Goal: Task Accomplishment & Management: Use online tool/utility

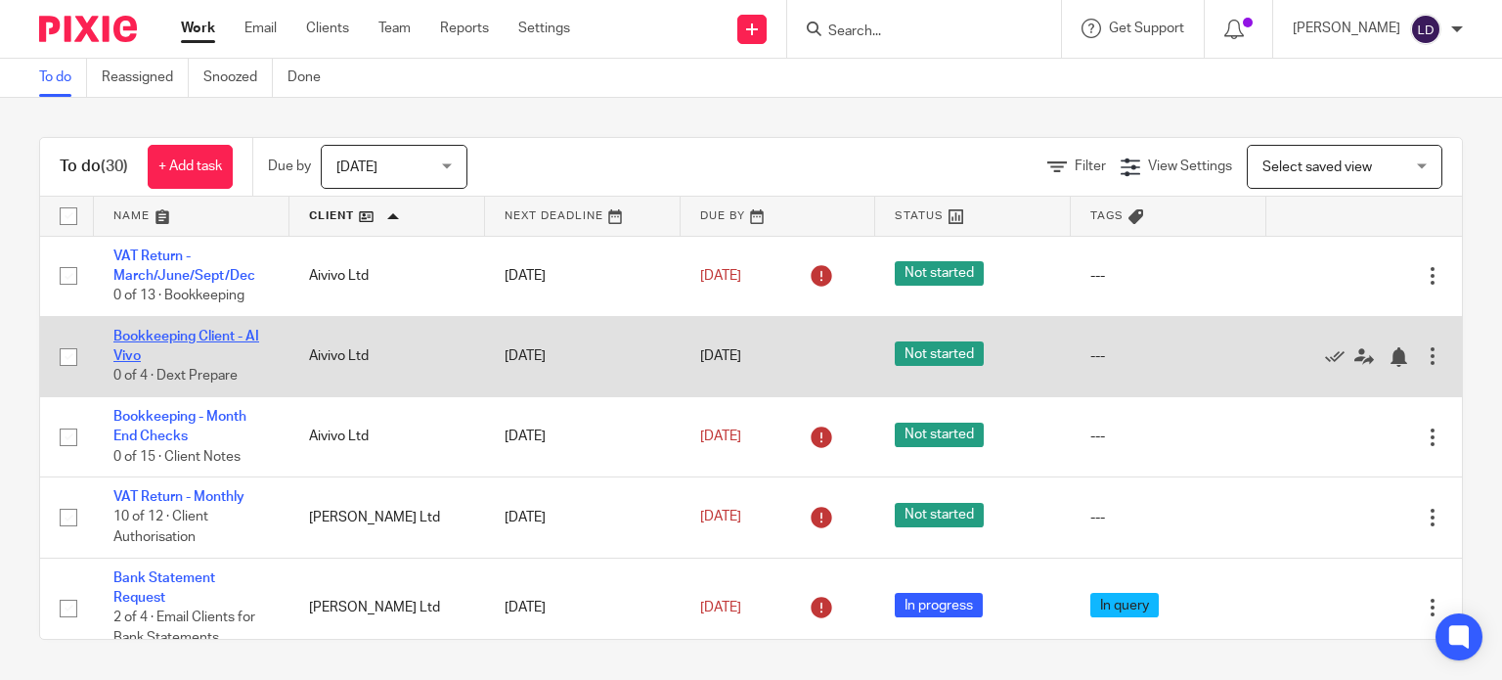
click at [187, 336] on link "Bookkeeping Client - AI Vivo" at bounding box center [186, 346] width 146 height 33
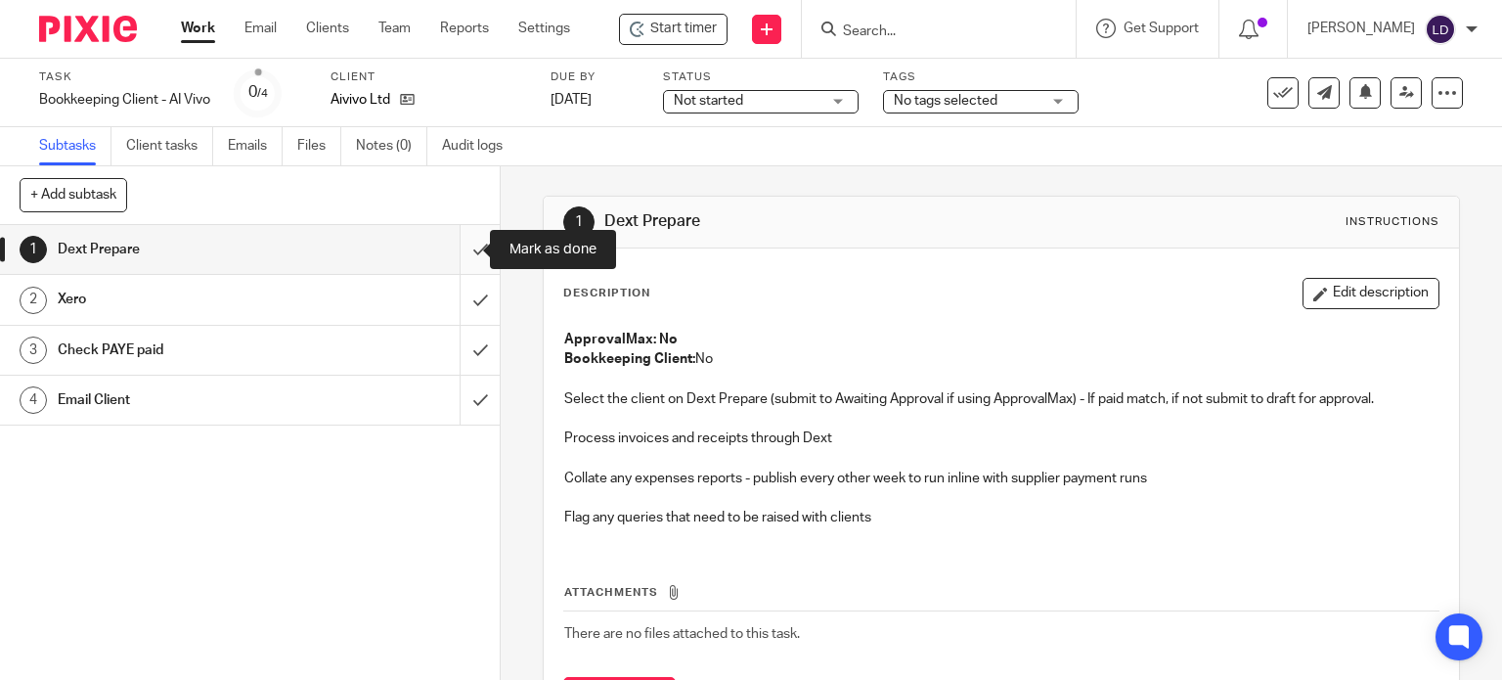
click at [467, 238] on input "submit" at bounding box center [250, 249] width 500 height 49
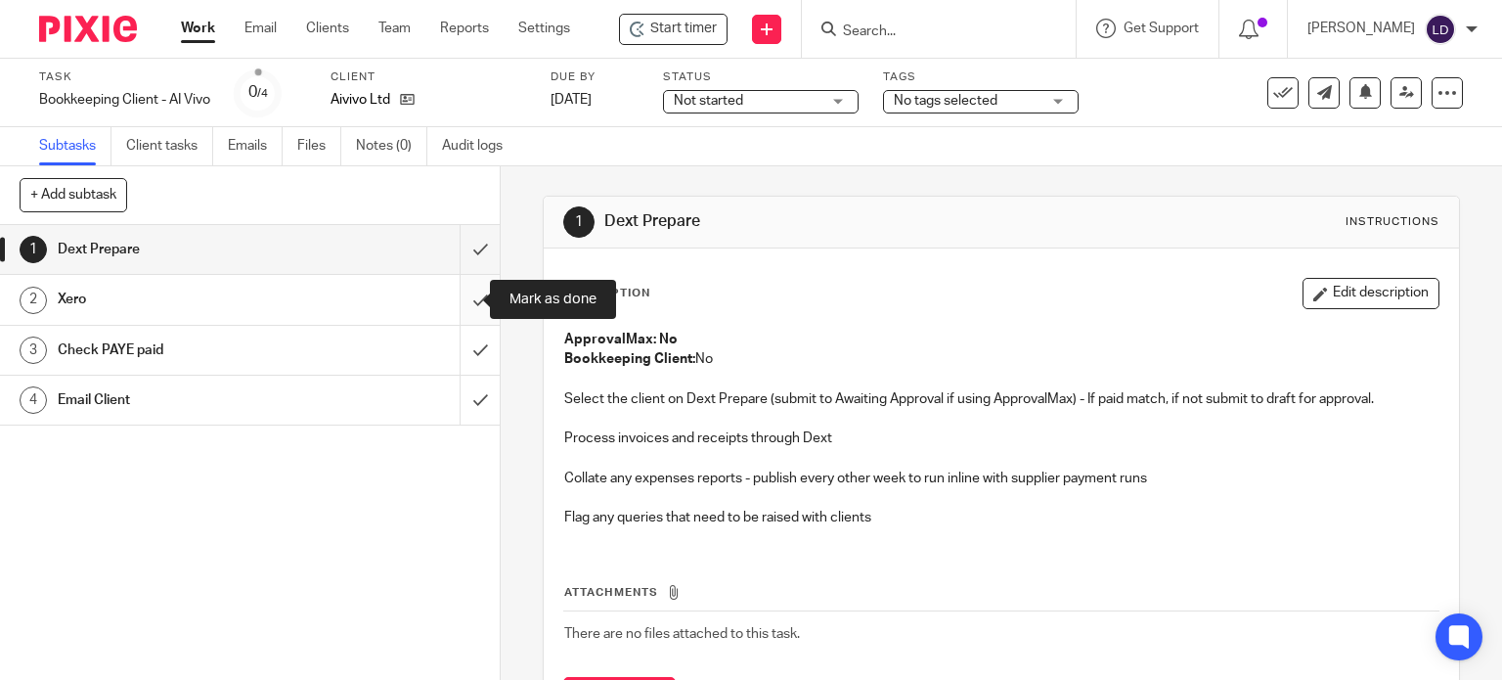
click at [466, 293] on input "submit" at bounding box center [250, 299] width 500 height 49
click at [461, 343] on input "submit" at bounding box center [250, 350] width 500 height 49
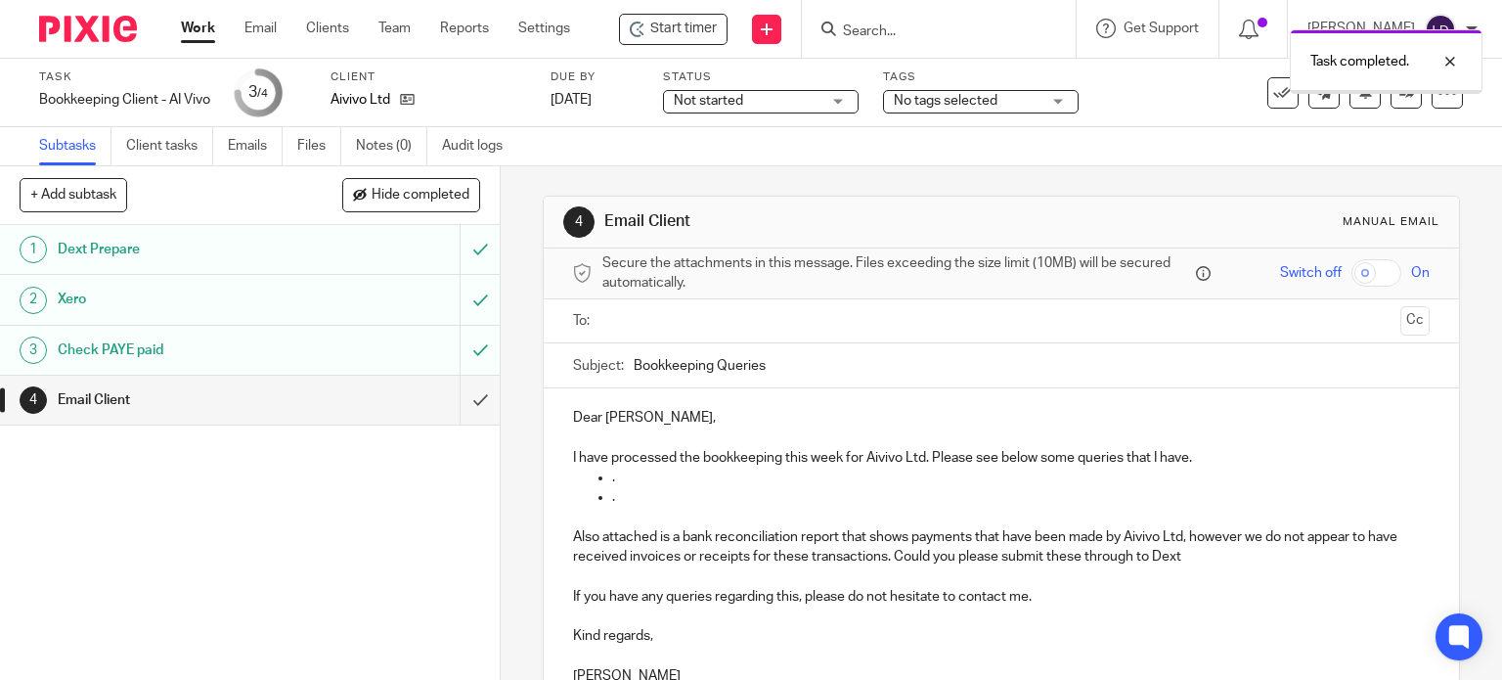
click at [609, 325] on input "text" at bounding box center [1000, 321] width 783 height 22
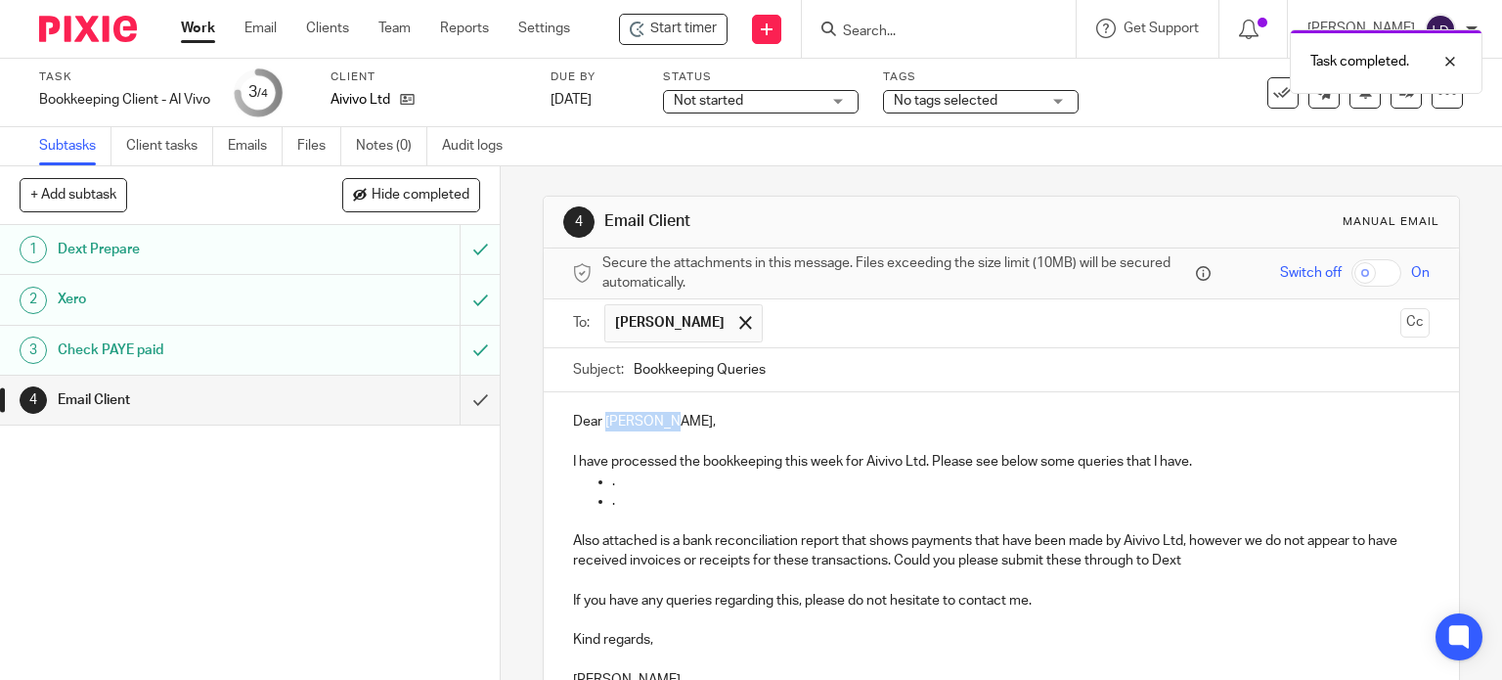
drag, startPoint x: 601, startPoint y: 418, endPoint x: 662, endPoint y: 425, distance: 62.1
click at [662, 425] on p "Dear Dr Peyman," at bounding box center [1002, 422] width 858 height 20
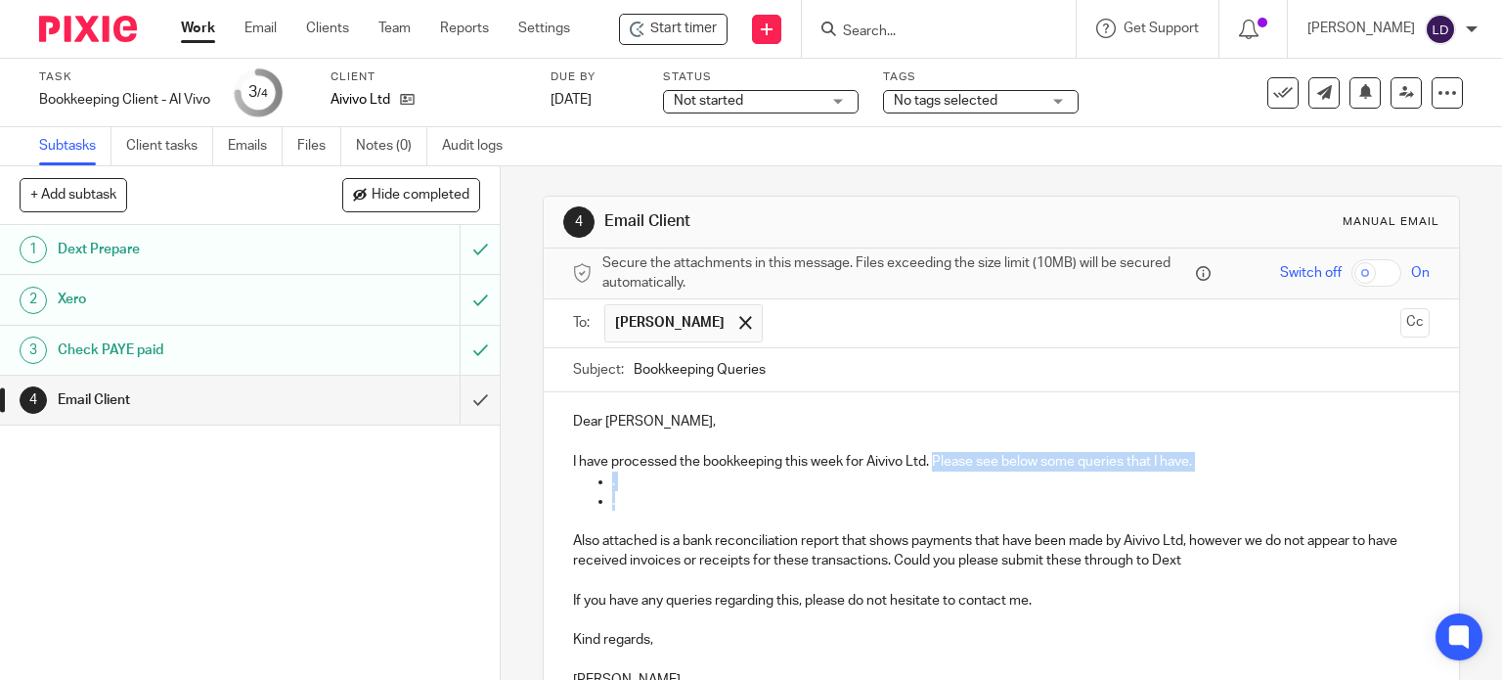
drag, startPoint x: 702, startPoint y: 456, endPoint x: 929, endPoint y: 463, distance: 227.0
click at [929, 463] on div "Dear Lorraine, I have processed the bookkeeping this week for Aivivo Ltd. Pleas…" at bounding box center [1002, 548] width 916 height 312
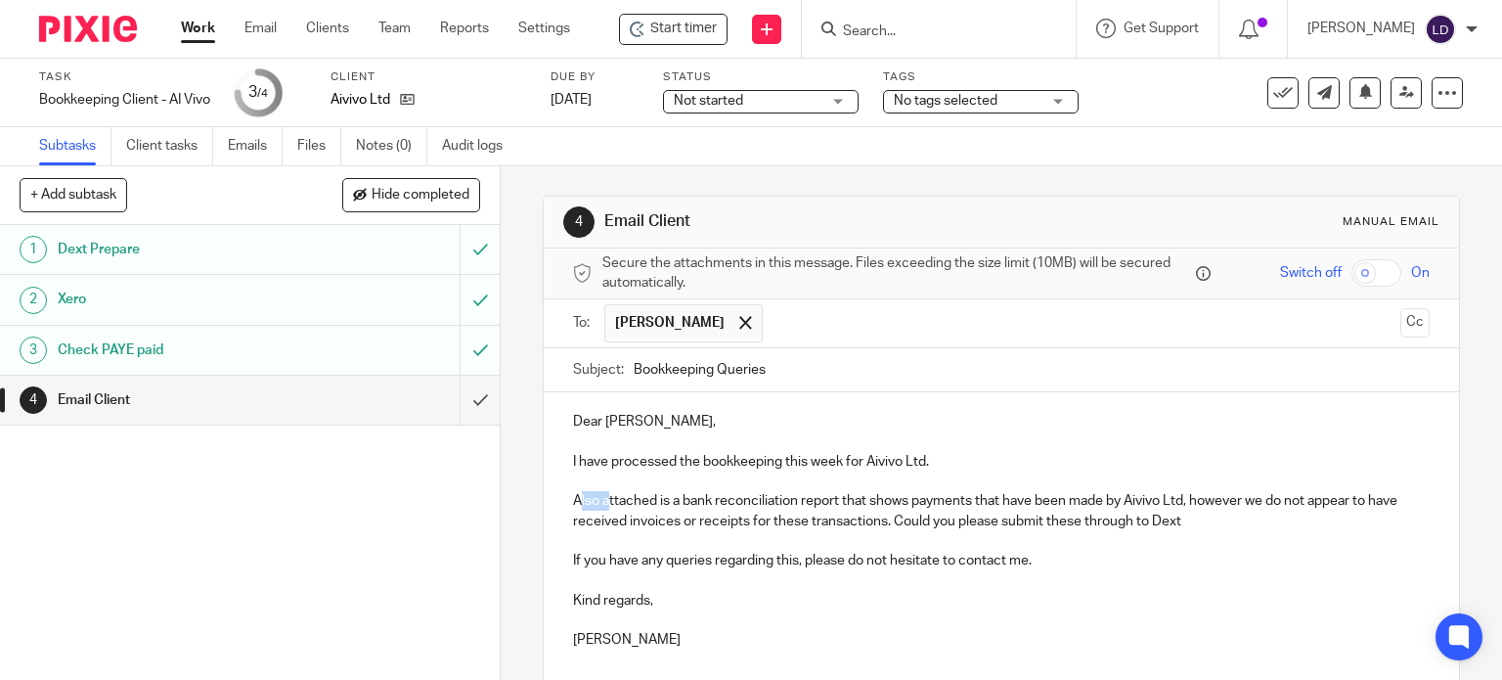
drag, startPoint x: 602, startPoint y: 500, endPoint x: 576, endPoint y: 500, distance: 26.4
click at [576, 500] on p "Also attached is a bank reconciliation report that shows payments that have bee…" at bounding box center [1002, 511] width 858 height 40
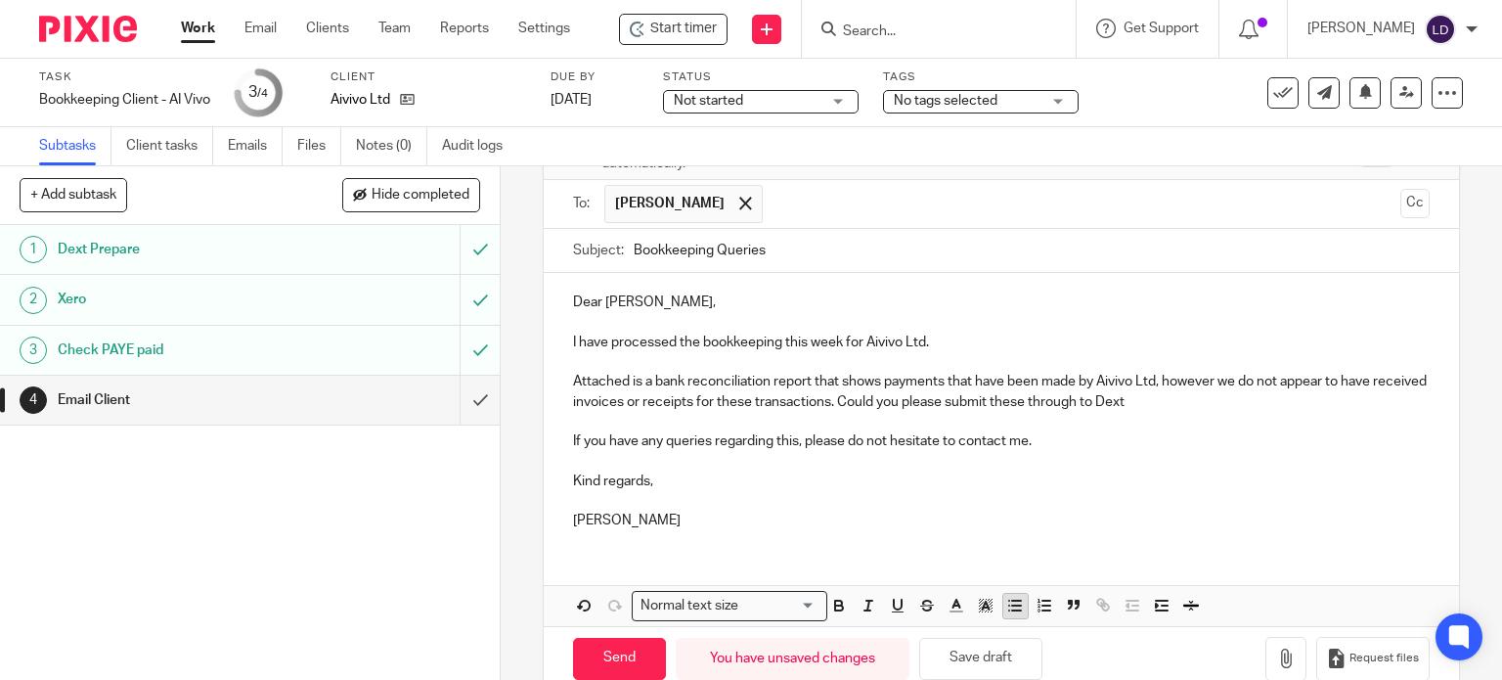
scroll to position [156, 0]
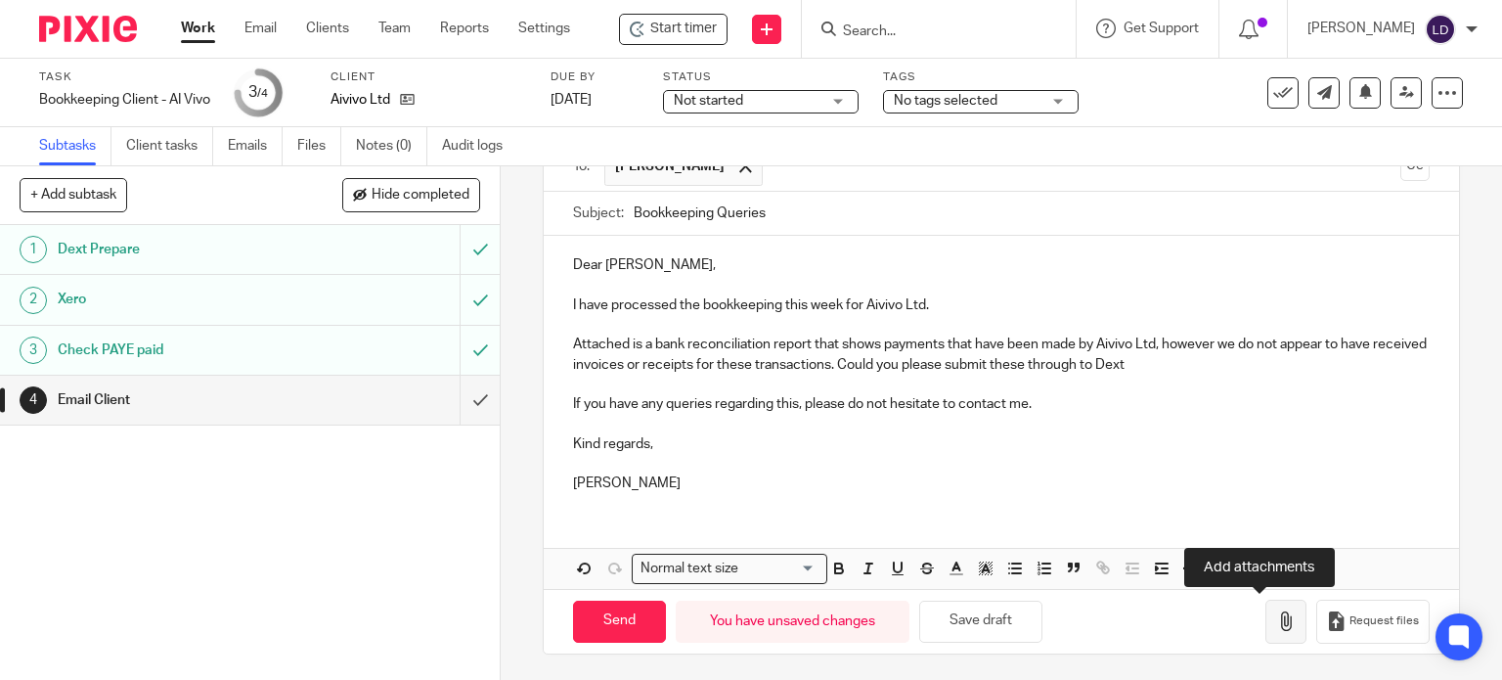
click at [1266, 624] on button "button" at bounding box center [1286, 622] width 41 height 44
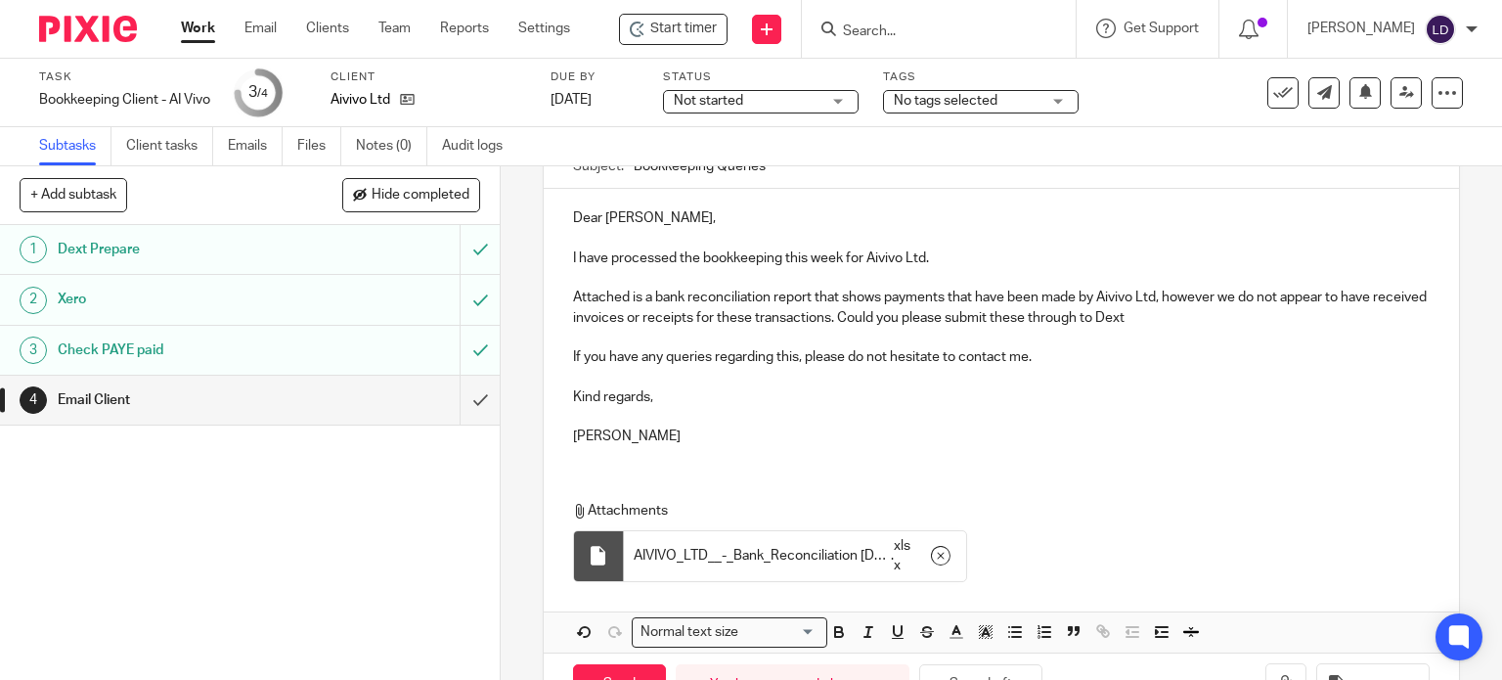
scroll to position [267, 0]
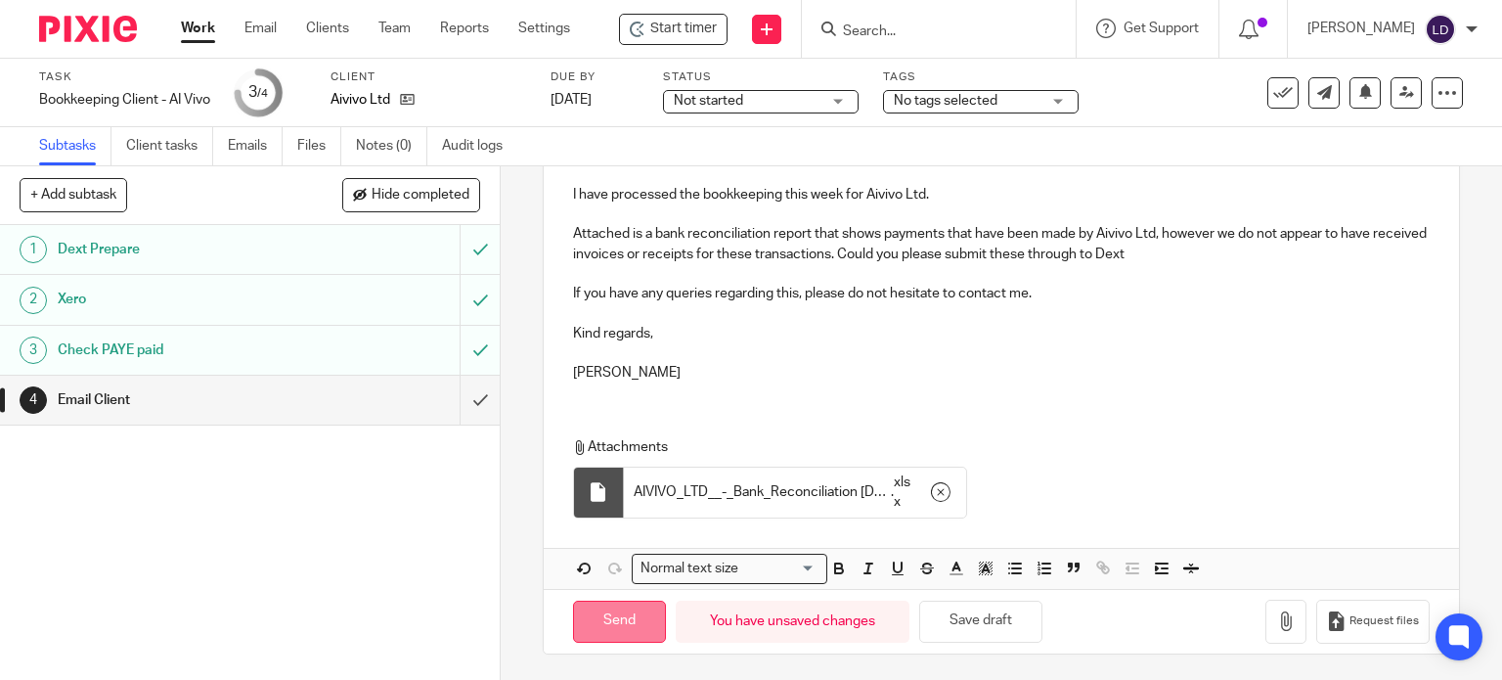
click at [638, 609] on input "Send" at bounding box center [619, 622] width 93 height 42
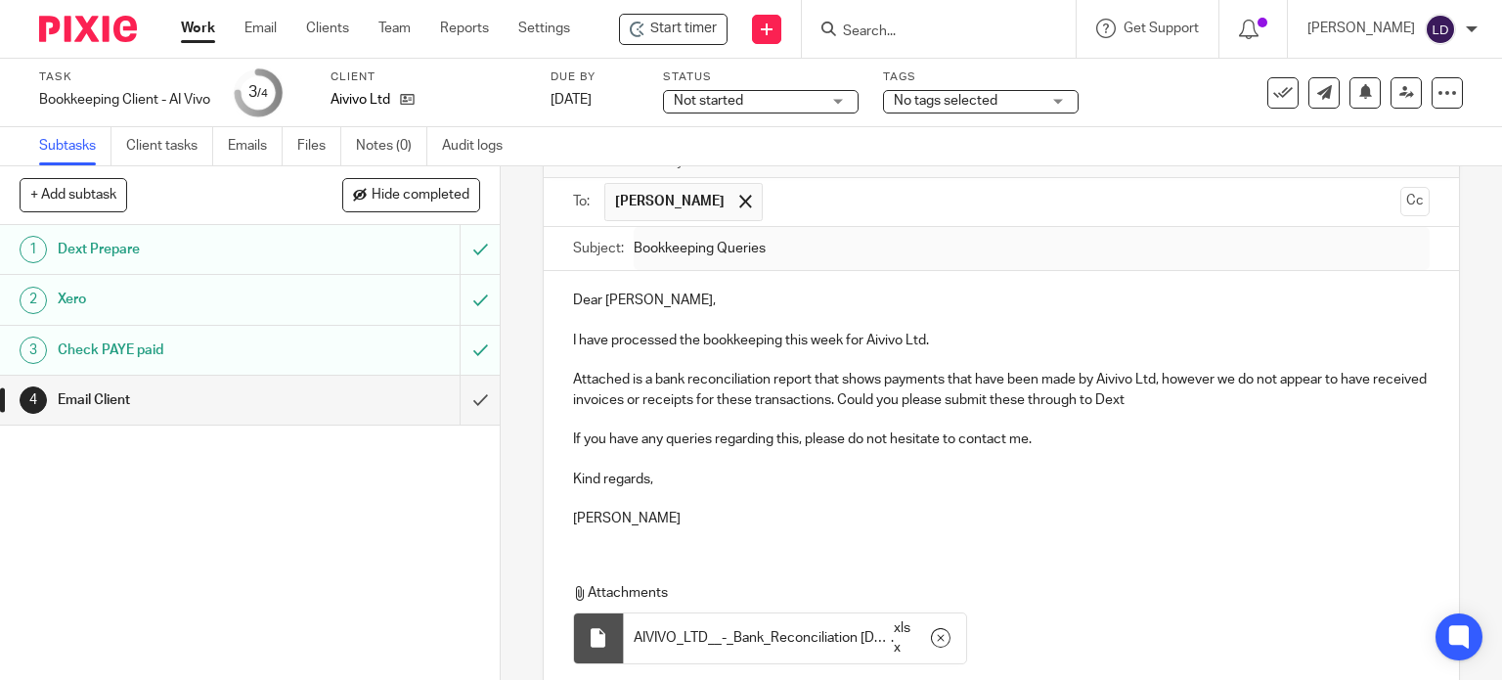
scroll to position [0, 0]
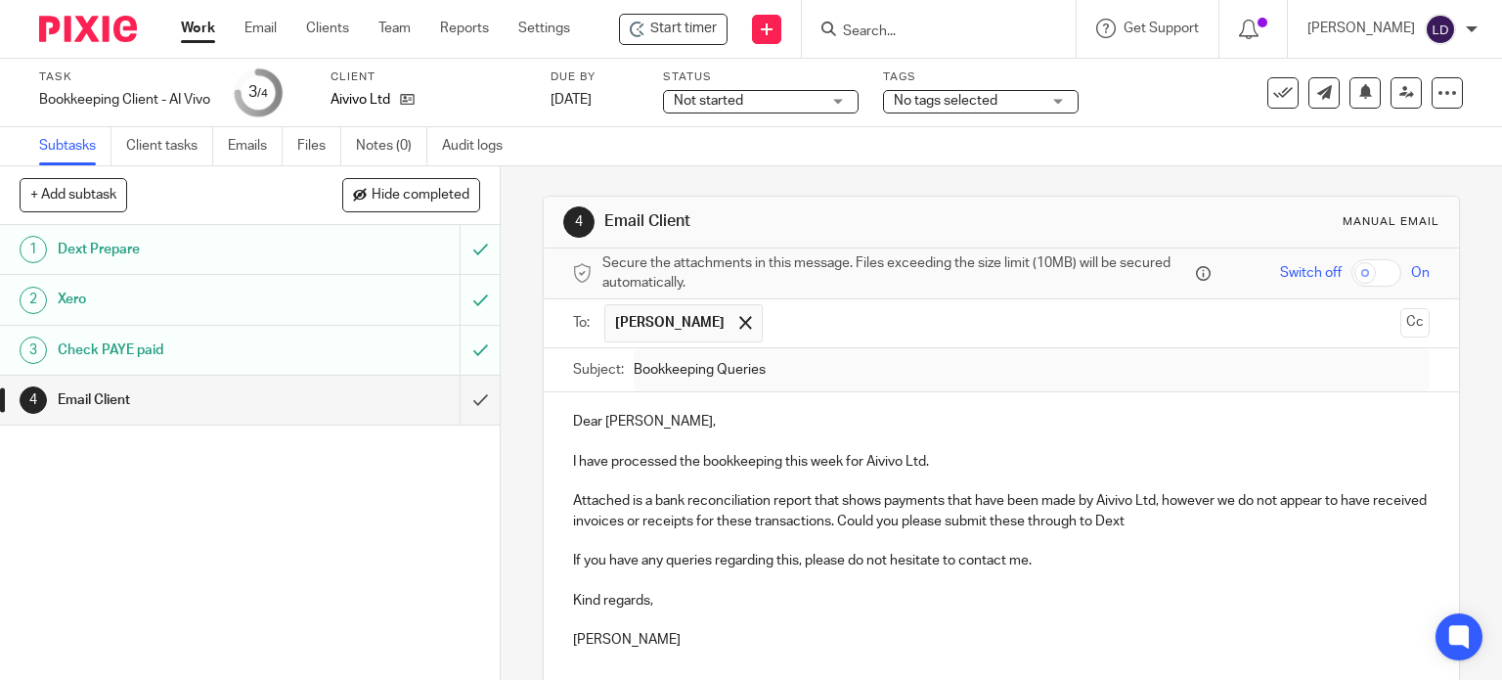
type input "Sent"
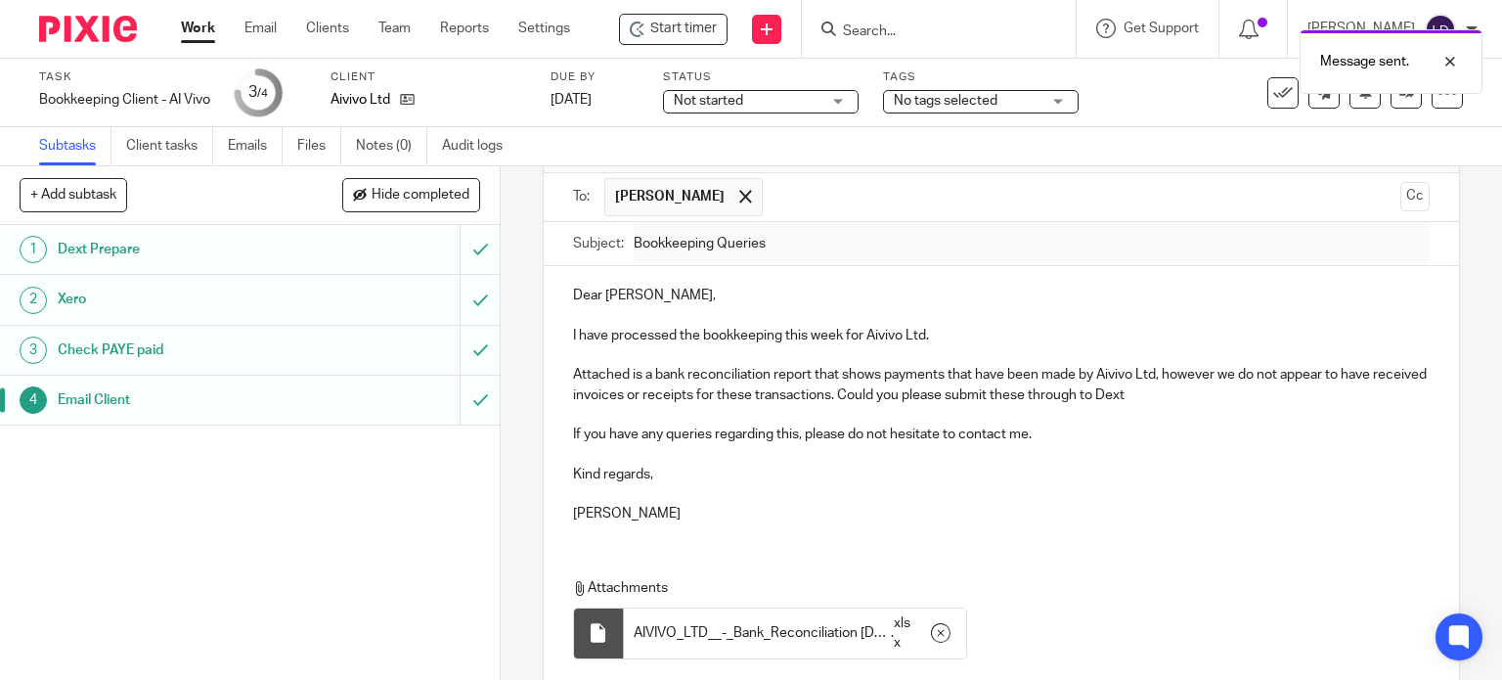
scroll to position [267, 0]
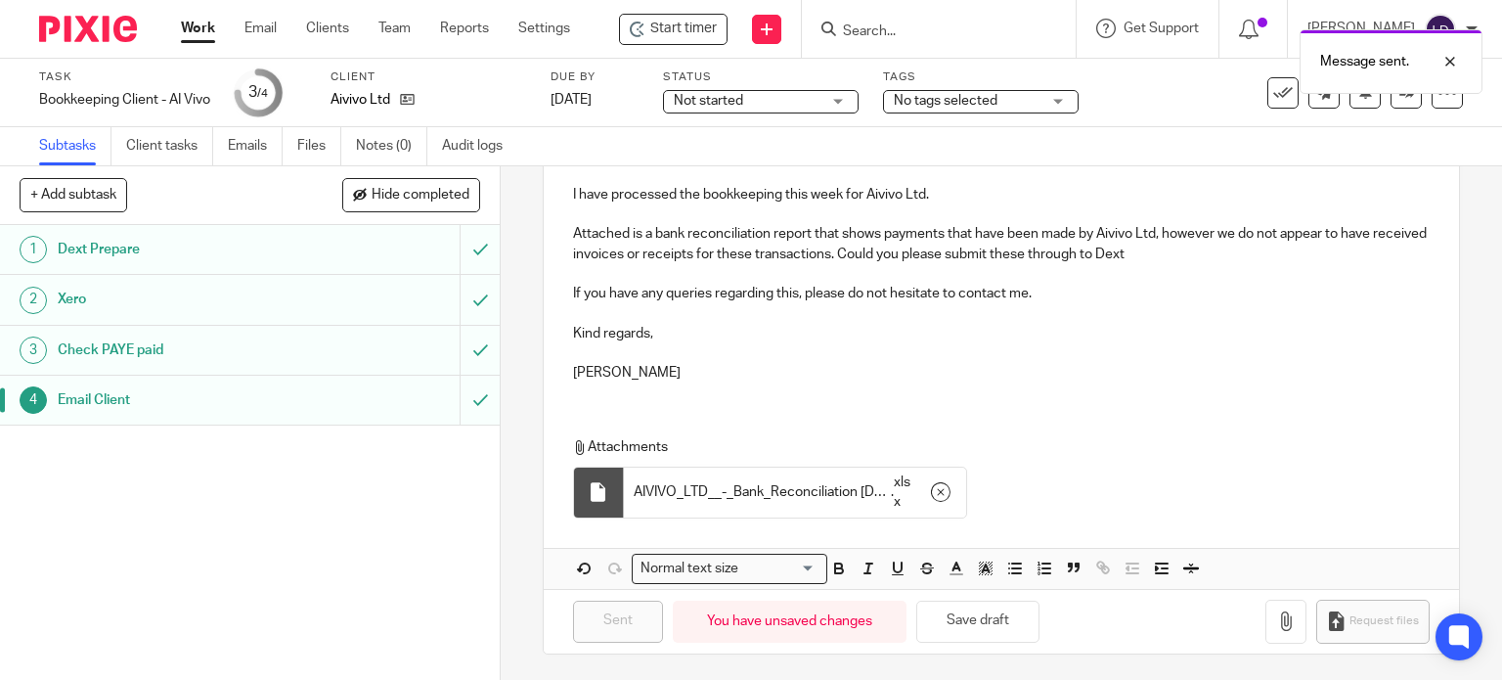
click at [196, 38] on link "Work" at bounding box center [198, 29] width 34 height 20
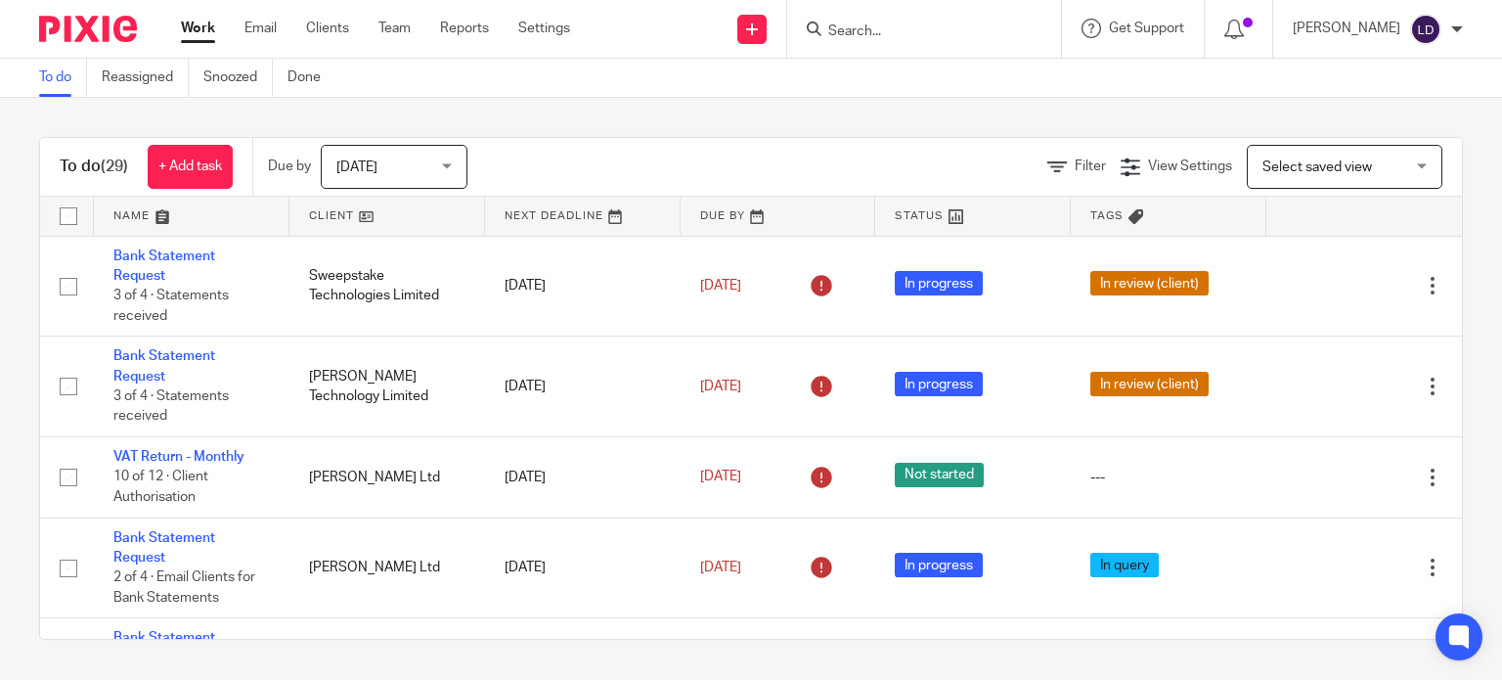
click at [335, 214] on link at bounding box center [388, 216] width 196 height 39
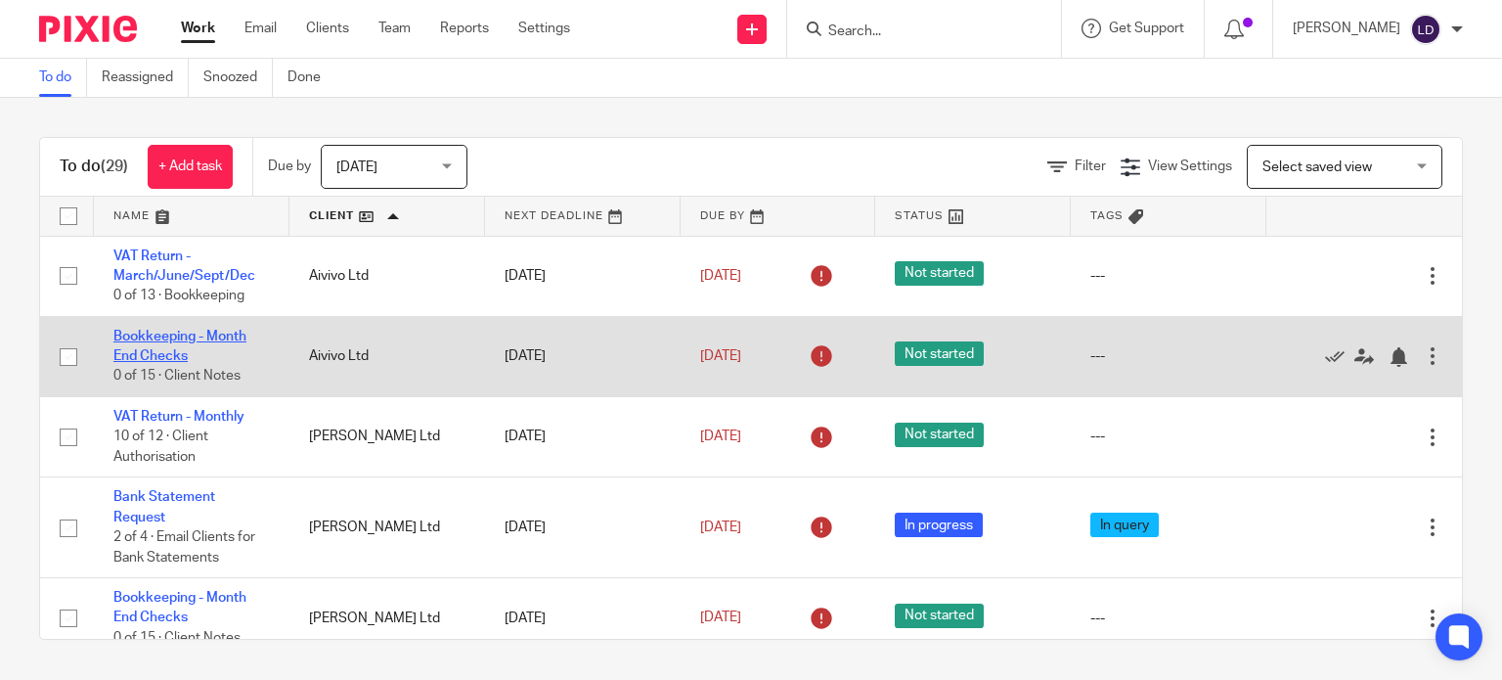
click at [184, 342] on link "Bookkeeping - Month End Checks" at bounding box center [179, 346] width 133 height 33
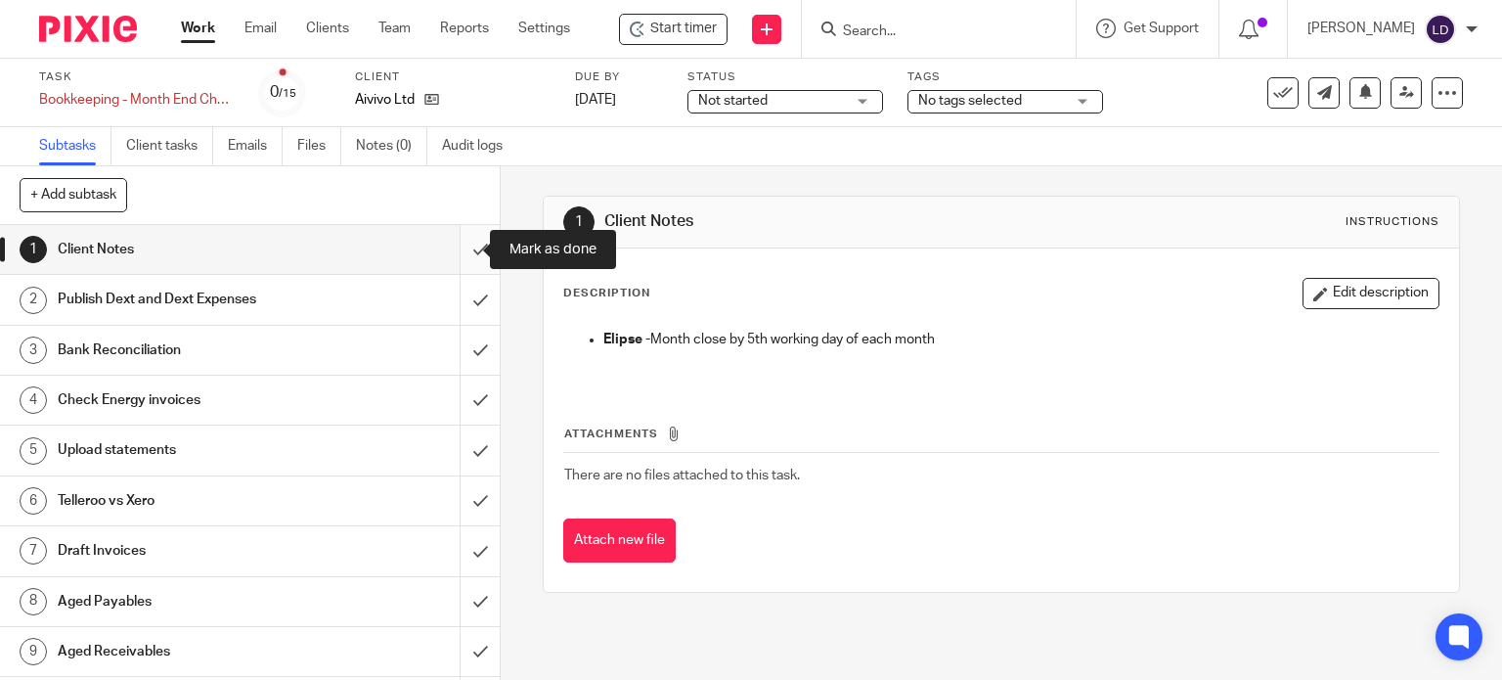
click at [458, 248] on input "submit" at bounding box center [250, 249] width 500 height 49
click at [467, 291] on input "submit" at bounding box center [250, 299] width 500 height 49
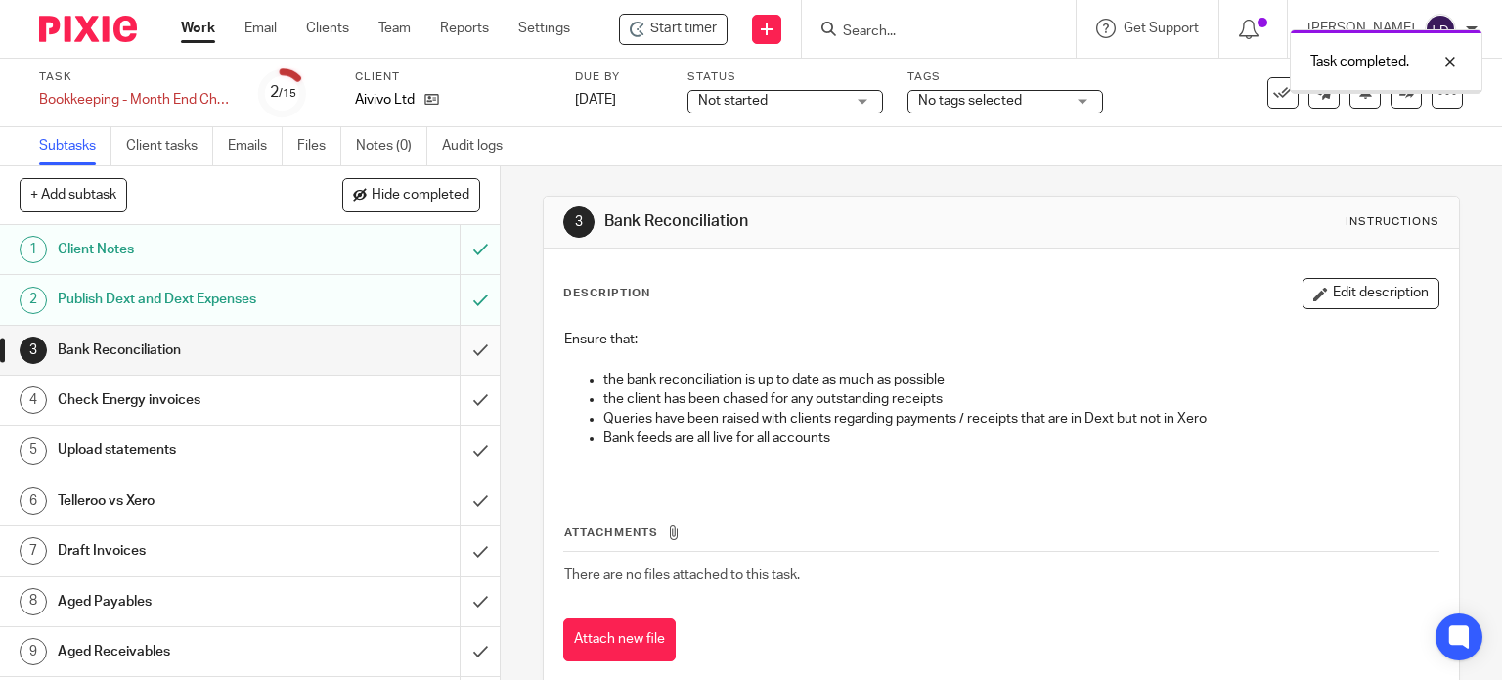
click at [466, 360] on input "submit" at bounding box center [250, 350] width 500 height 49
click at [475, 395] on input "submit" at bounding box center [250, 400] width 500 height 49
drag, startPoint x: 471, startPoint y: 452, endPoint x: 477, endPoint y: 484, distance: 32.8
click at [469, 454] on input "submit" at bounding box center [250, 449] width 500 height 49
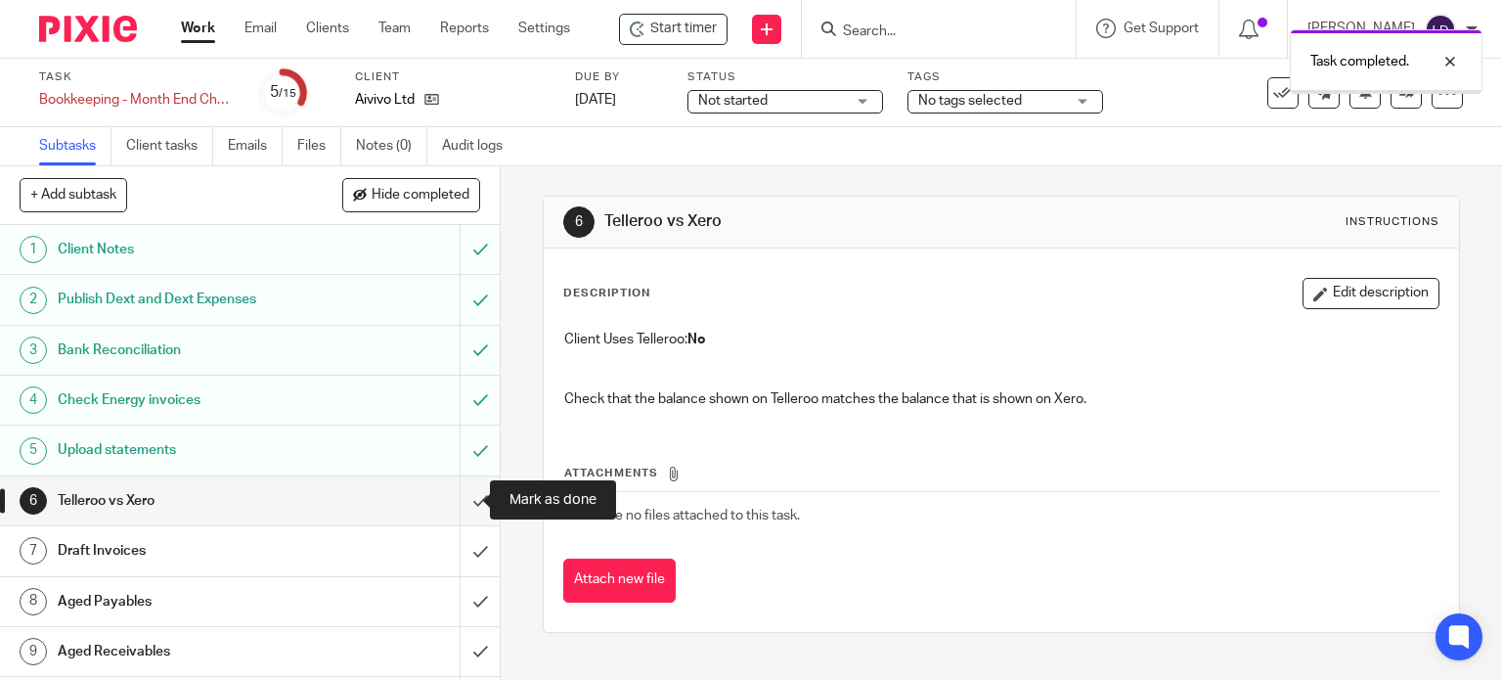
click at [465, 508] on input "submit" at bounding box center [250, 500] width 500 height 49
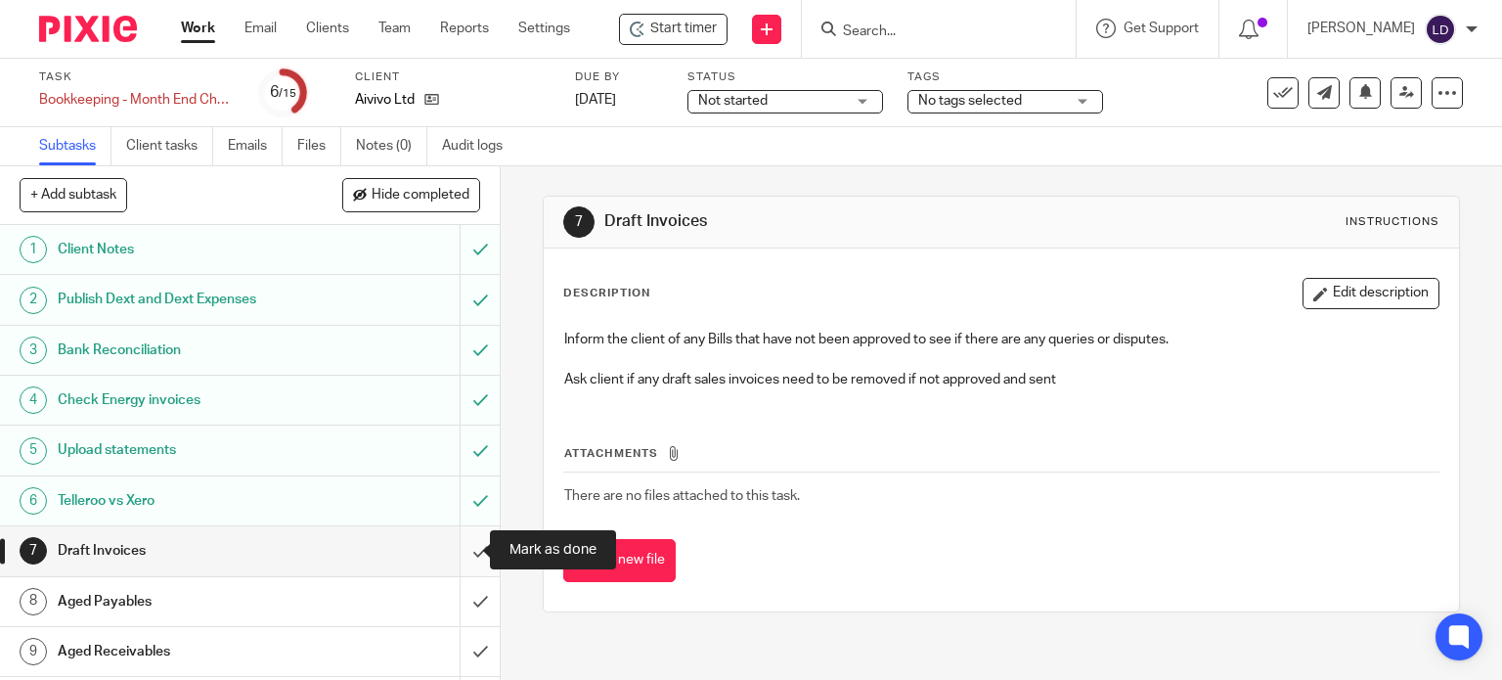
click at [472, 553] on input "submit" at bounding box center [250, 550] width 500 height 49
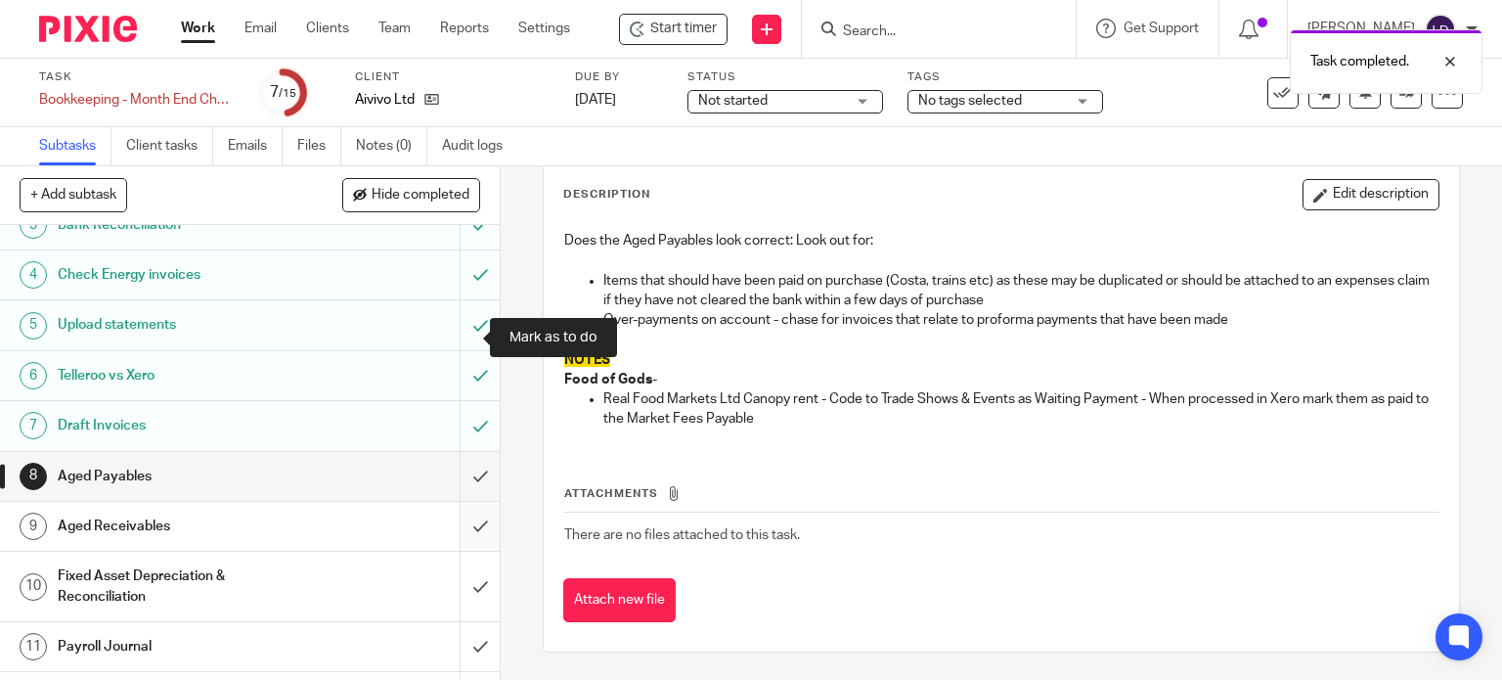
scroll to position [162, 0]
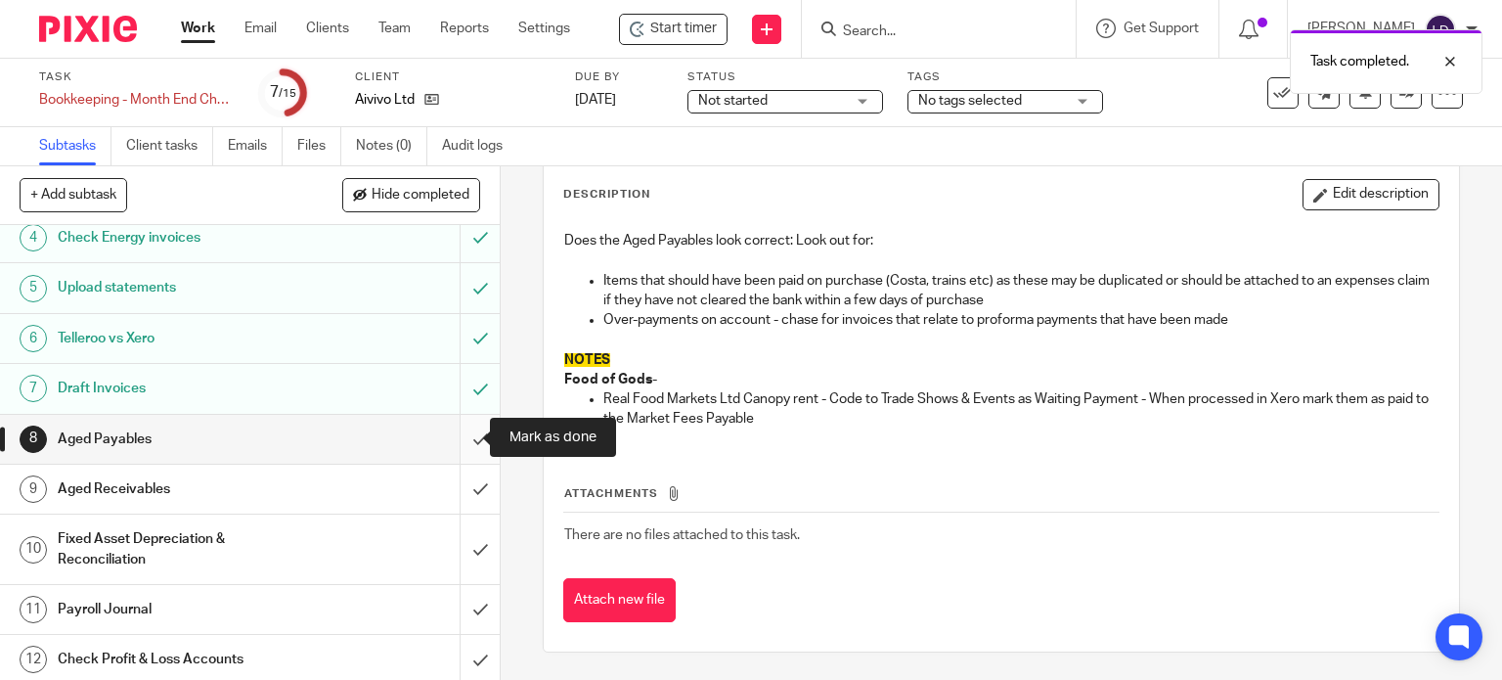
click at [461, 440] on input "submit" at bounding box center [250, 439] width 500 height 49
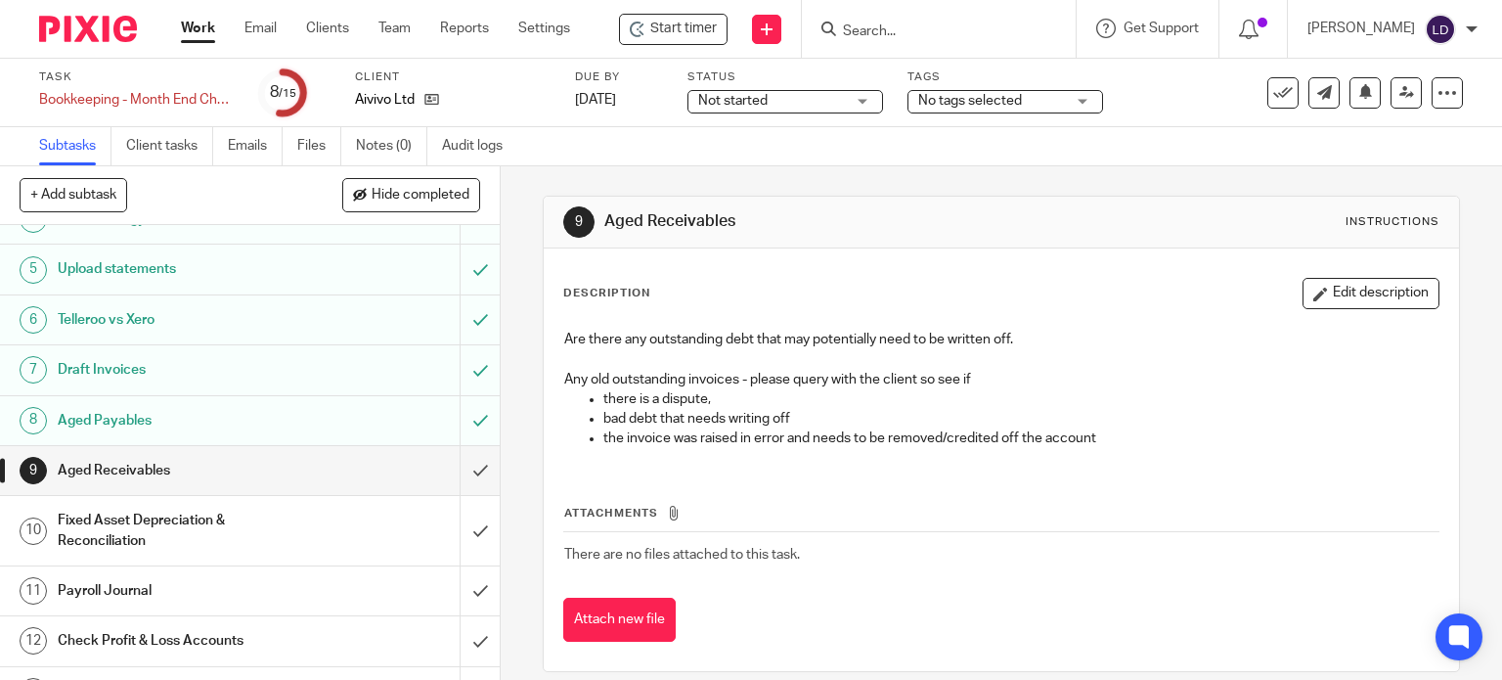
scroll to position [315, 0]
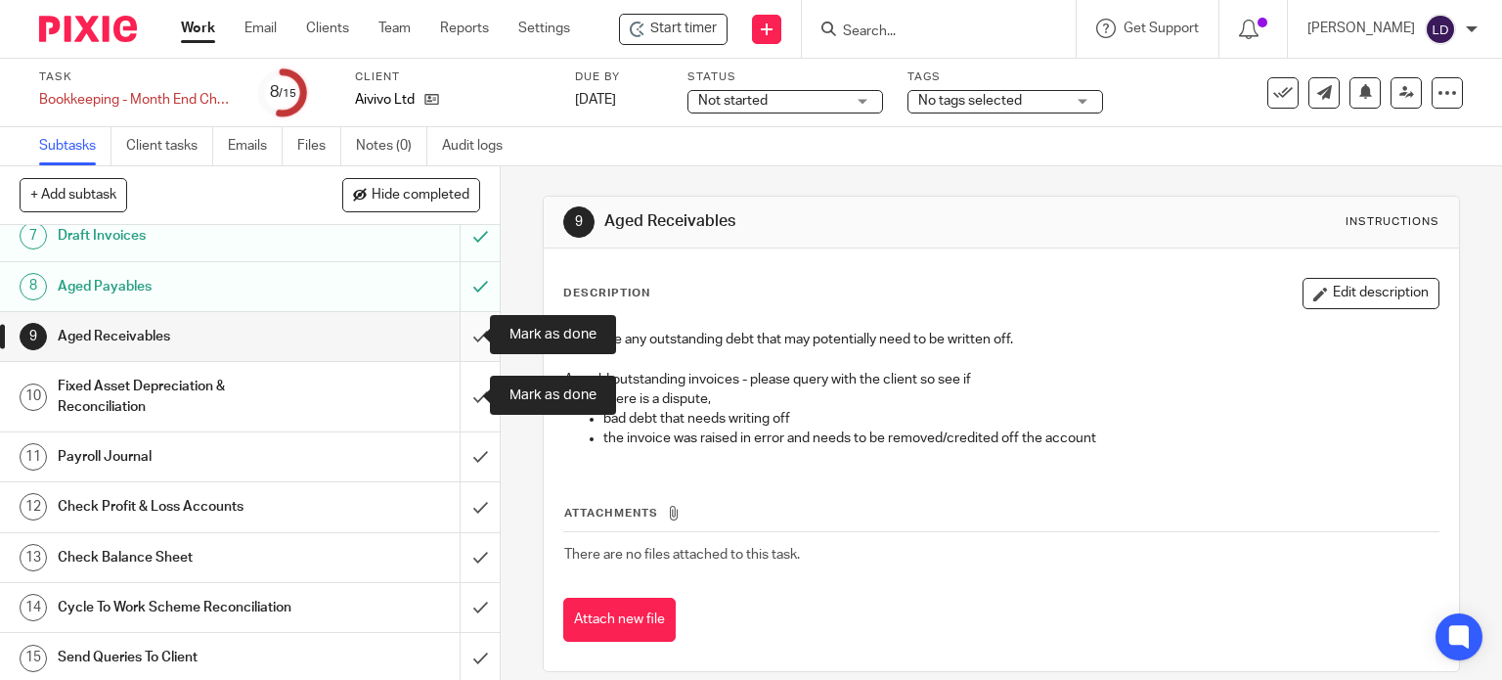
click at [468, 336] on input "submit" at bounding box center [250, 336] width 500 height 49
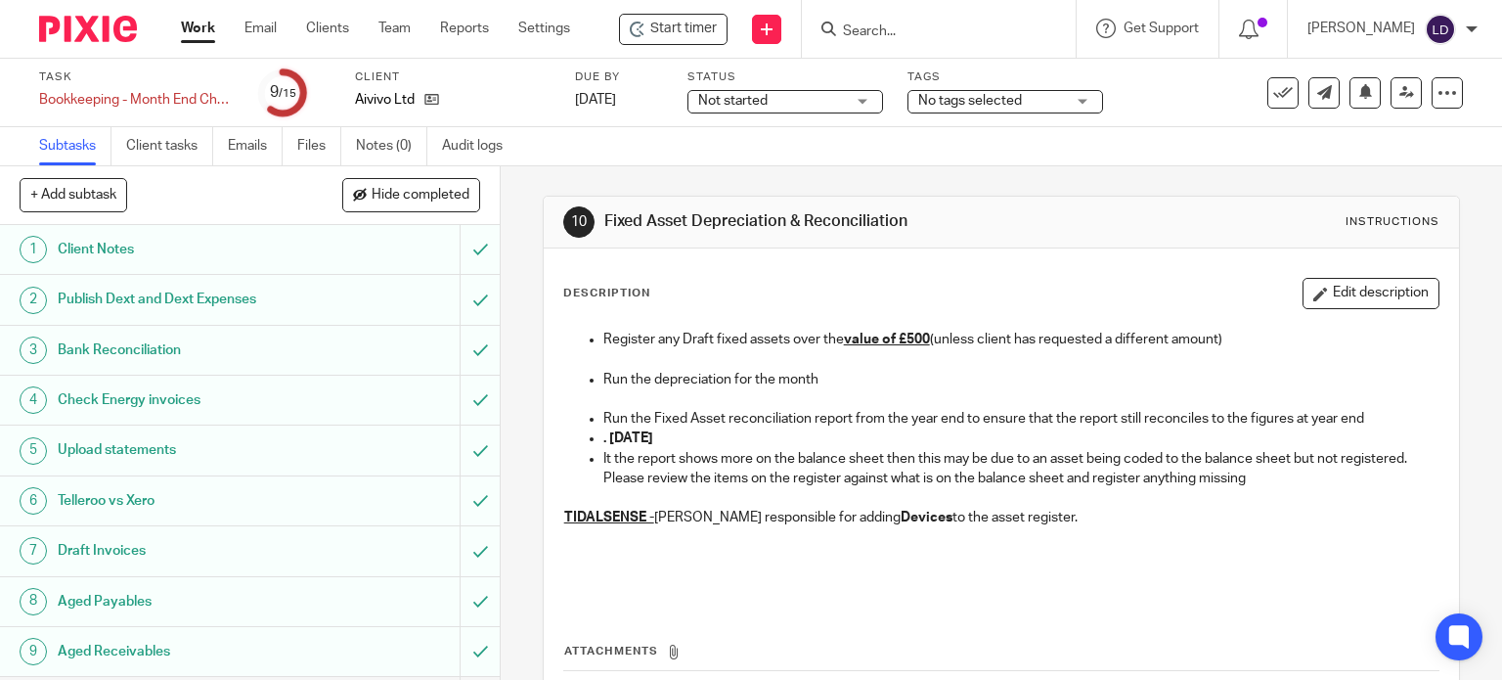
scroll to position [315, 0]
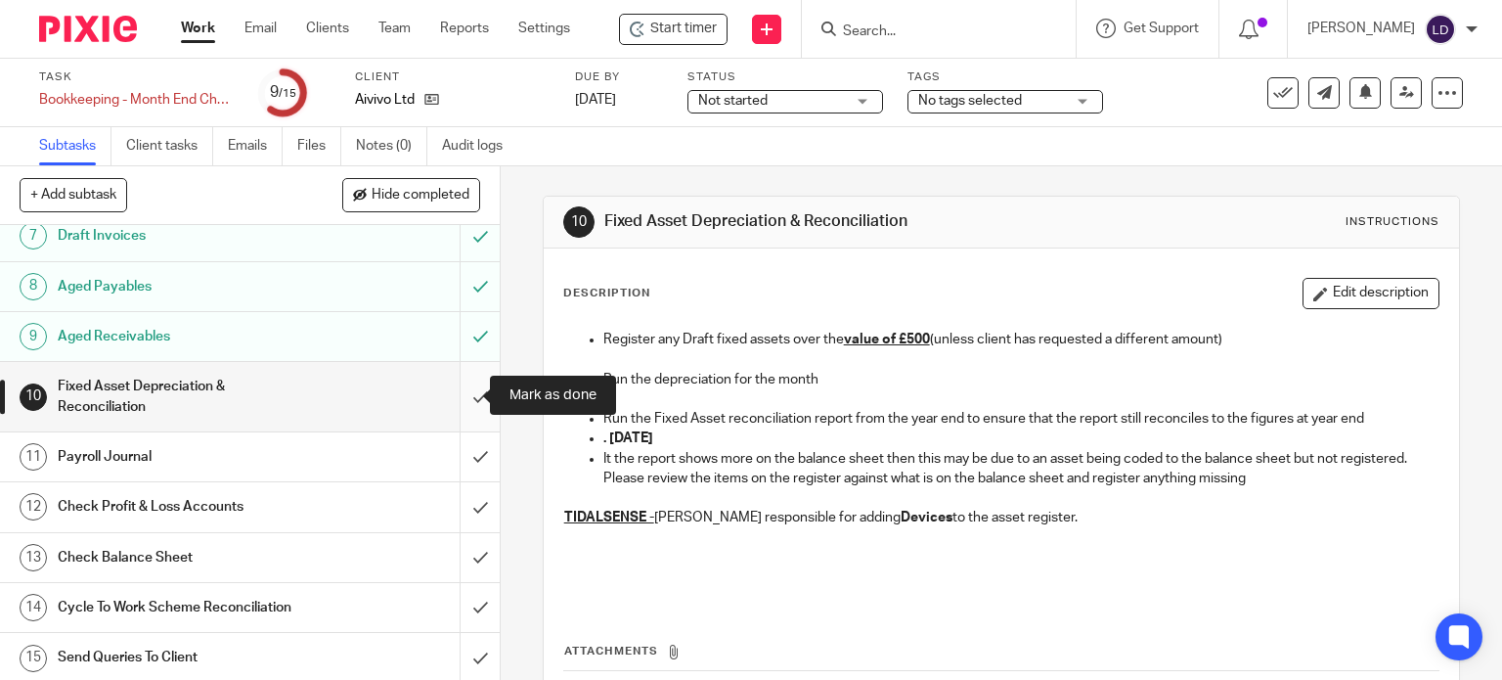
click at [461, 390] on input "submit" at bounding box center [250, 396] width 500 height 69
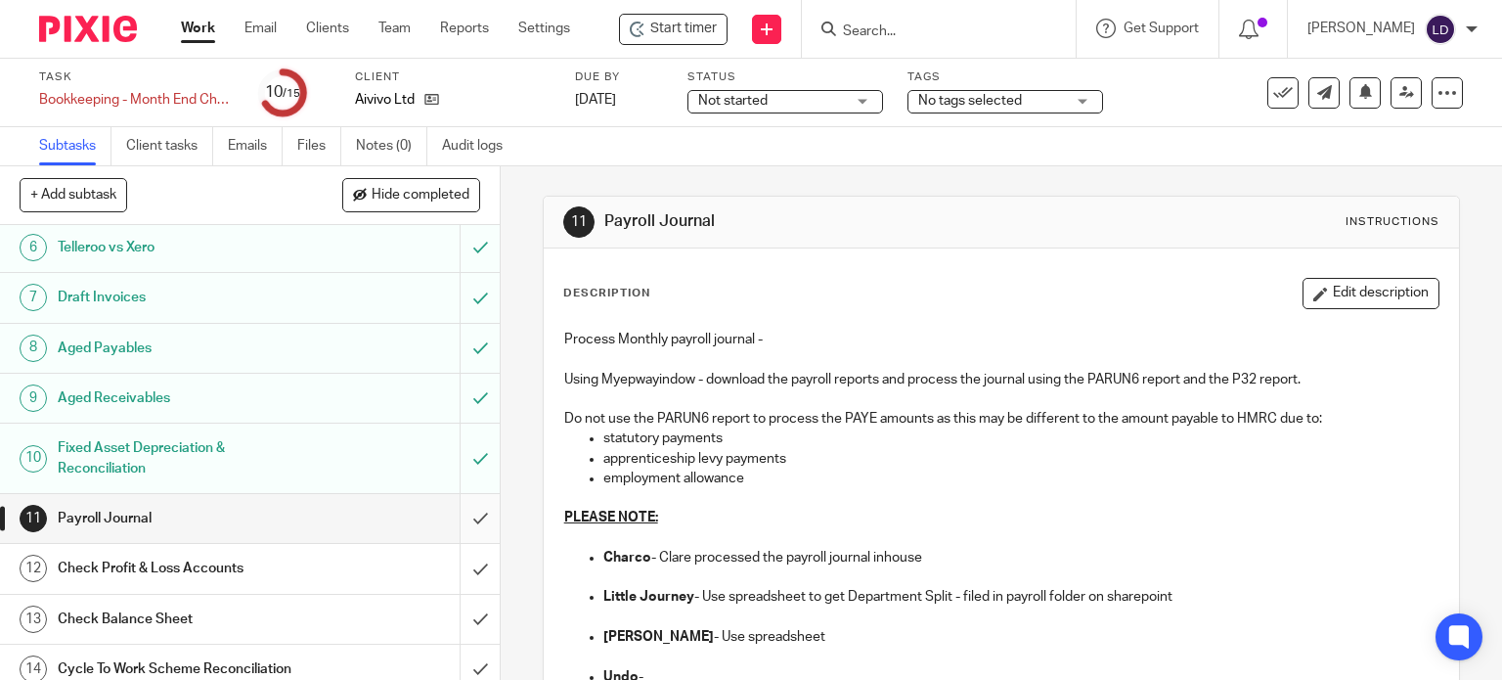
scroll to position [315, 0]
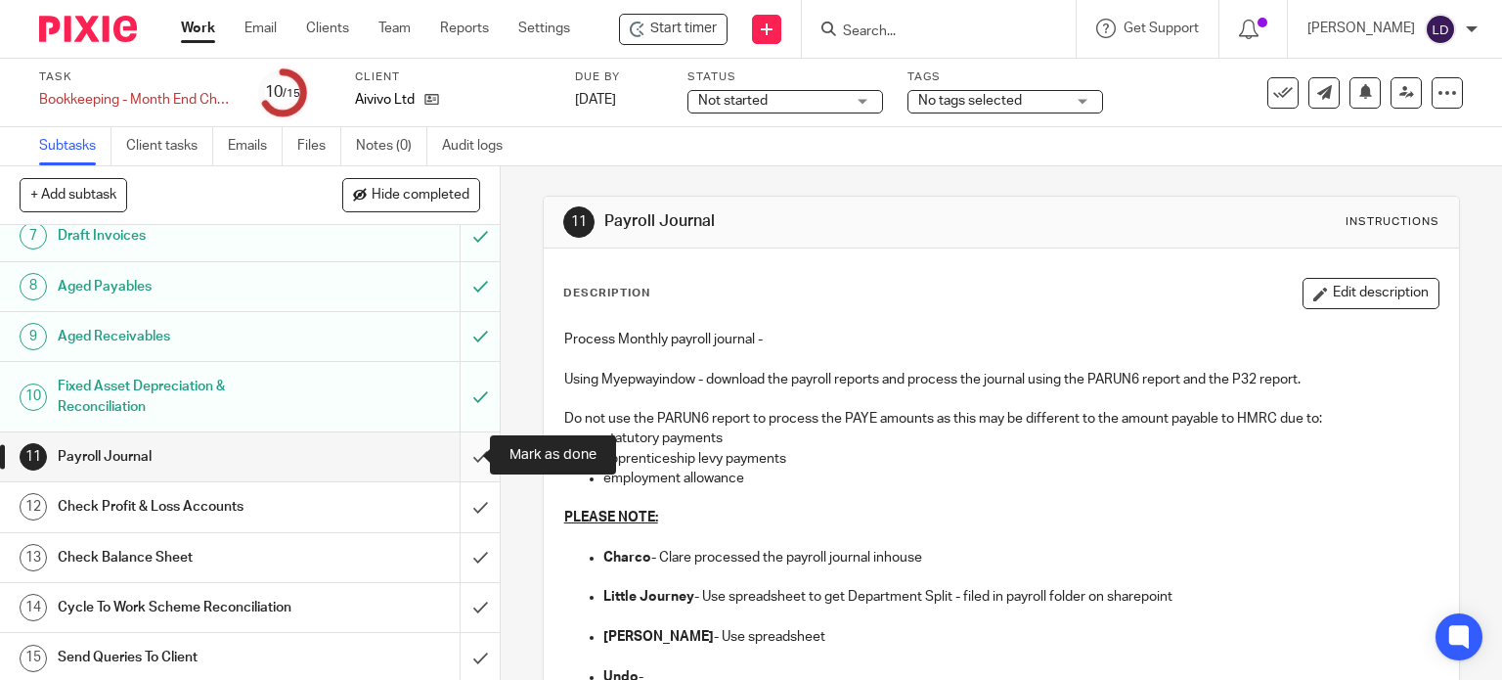
click at [460, 455] on input "submit" at bounding box center [250, 456] width 500 height 49
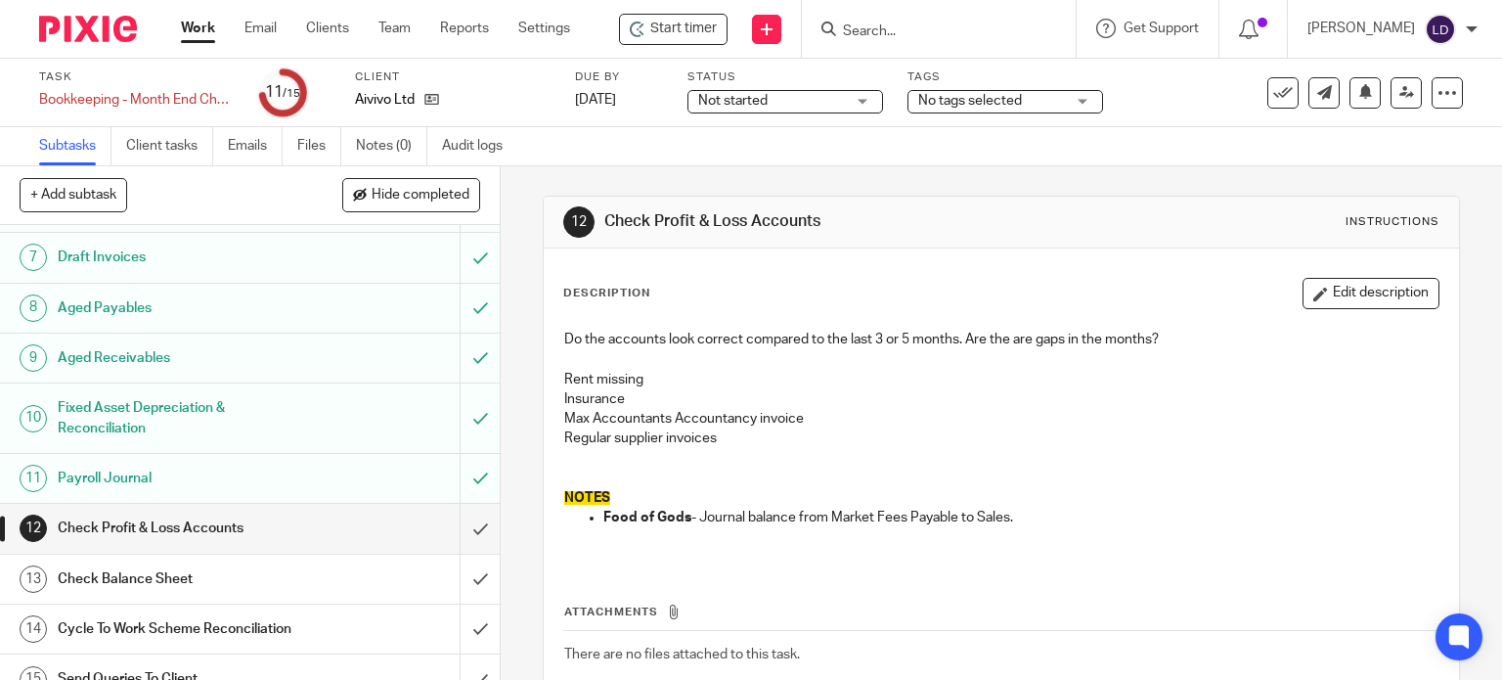
scroll to position [315, 0]
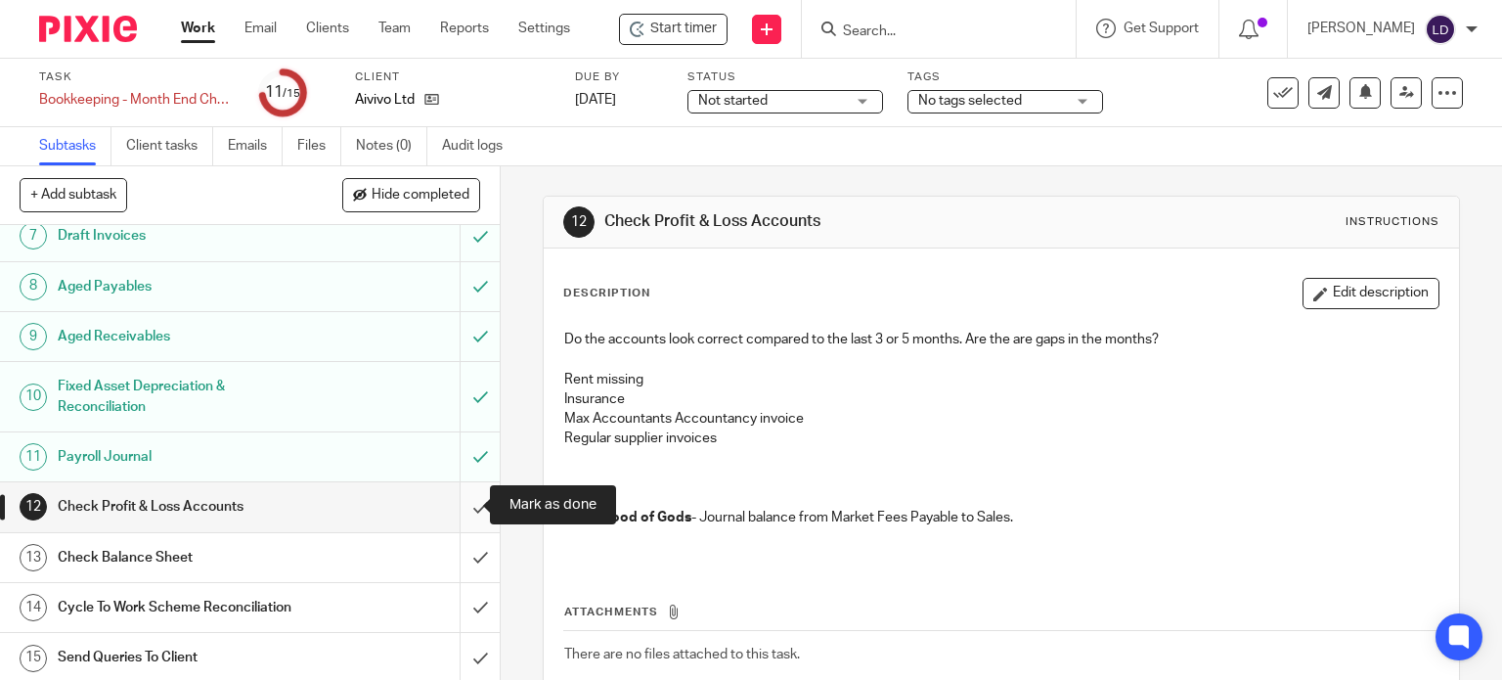
click at [466, 515] on input "submit" at bounding box center [250, 506] width 500 height 49
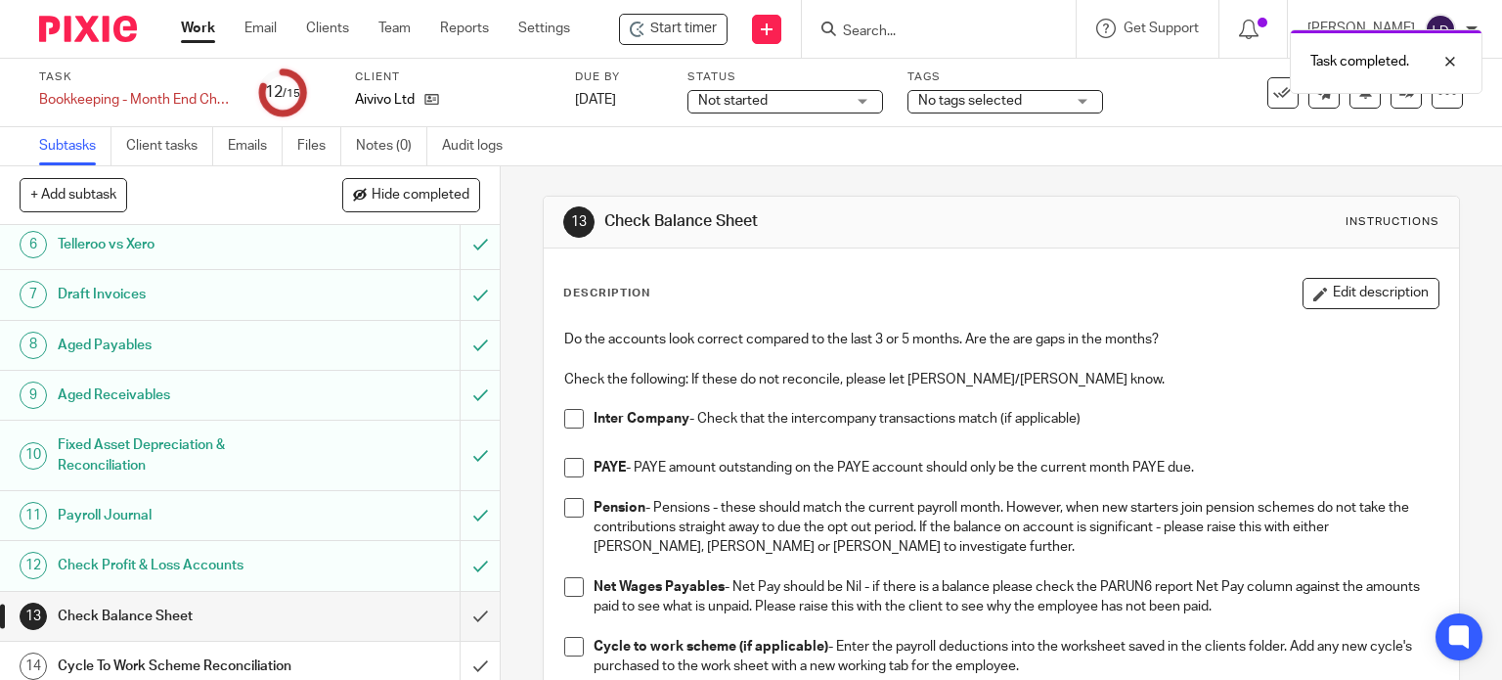
scroll to position [315, 0]
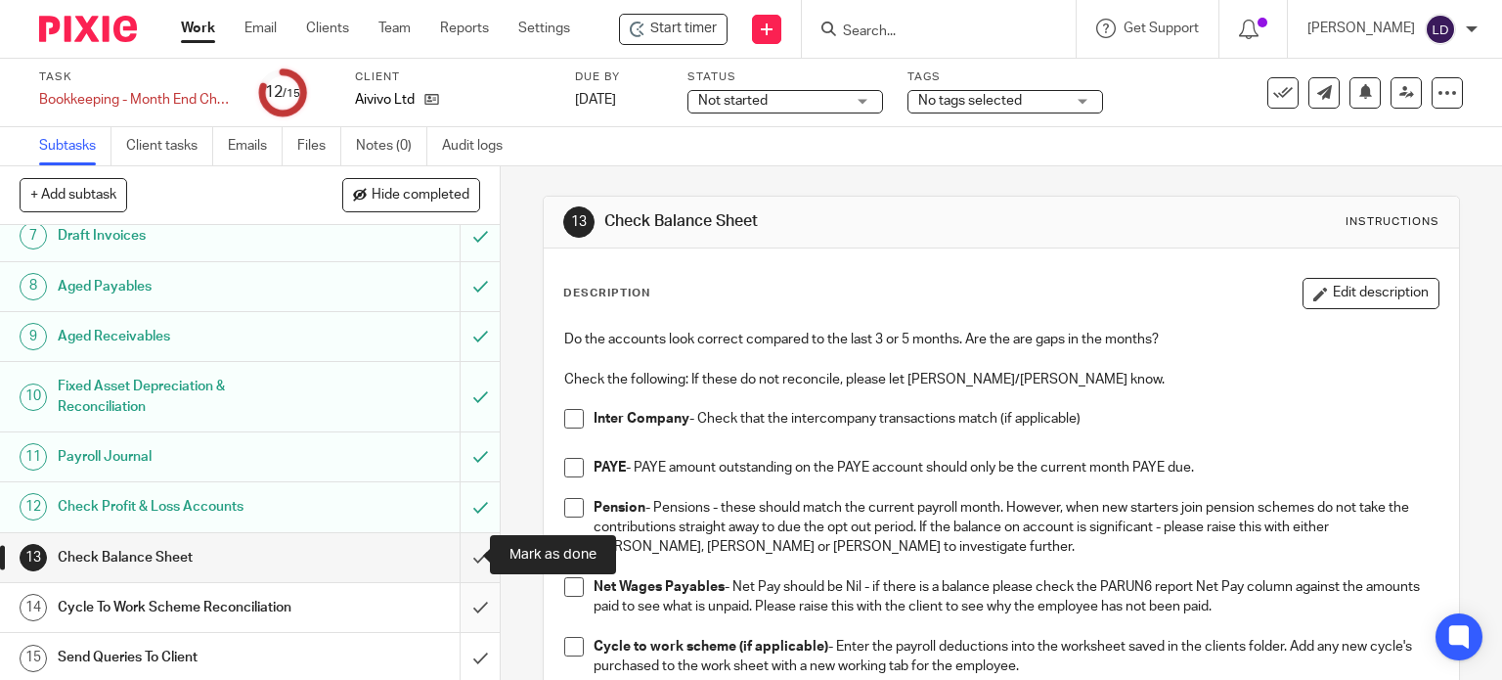
drag, startPoint x: 462, startPoint y: 554, endPoint x: 476, endPoint y: 609, distance: 57.6
click at [466, 555] on input "submit" at bounding box center [250, 557] width 500 height 49
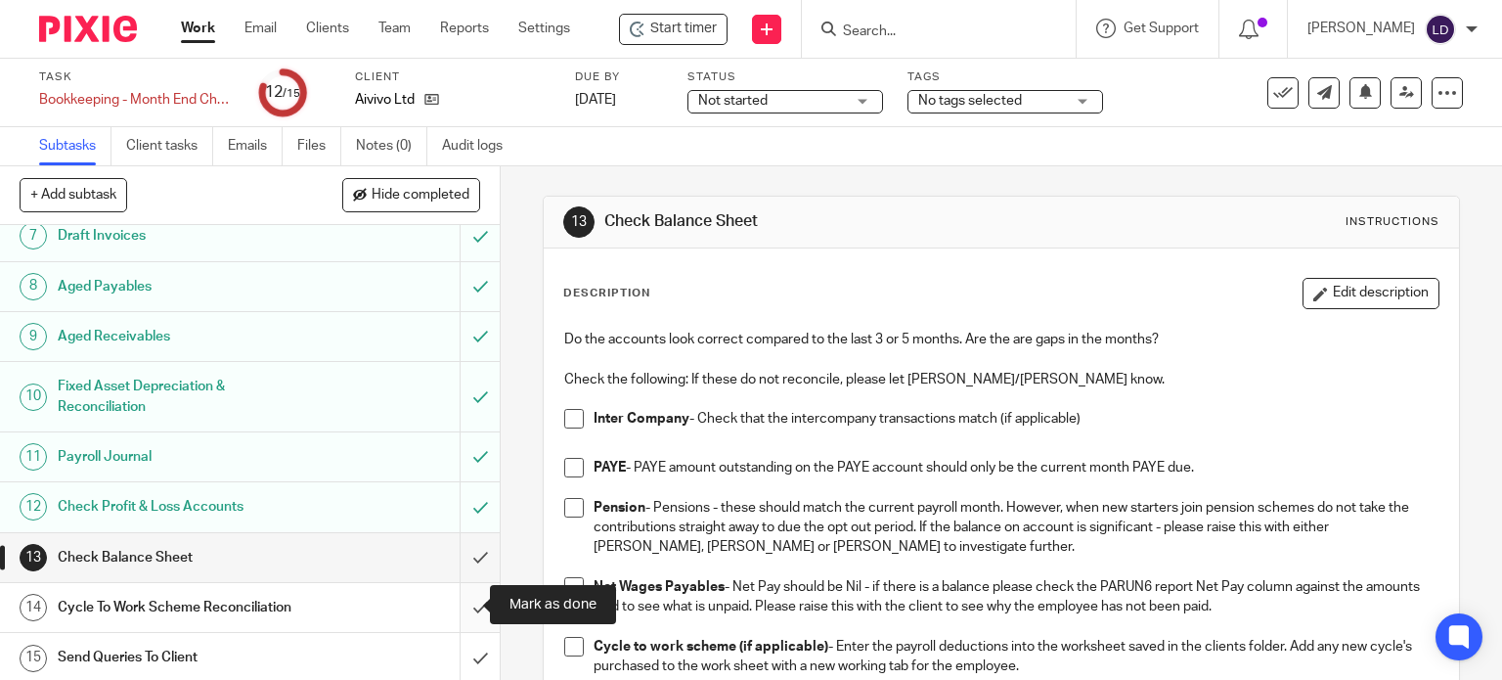
click at [477, 613] on input "submit" at bounding box center [250, 607] width 500 height 49
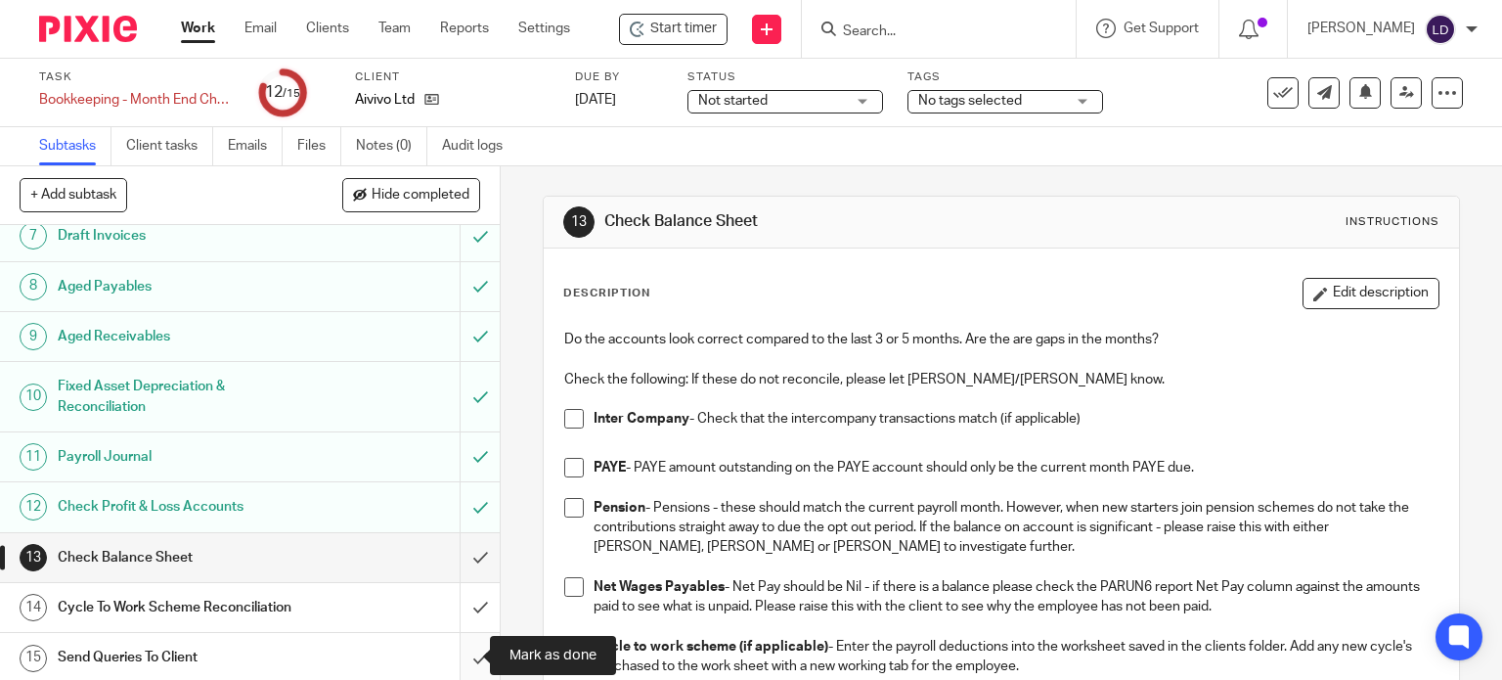
click at [473, 647] on input "submit" at bounding box center [250, 657] width 500 height 49
